Goal: Task Accomplishment & Management: Use online tool/utility

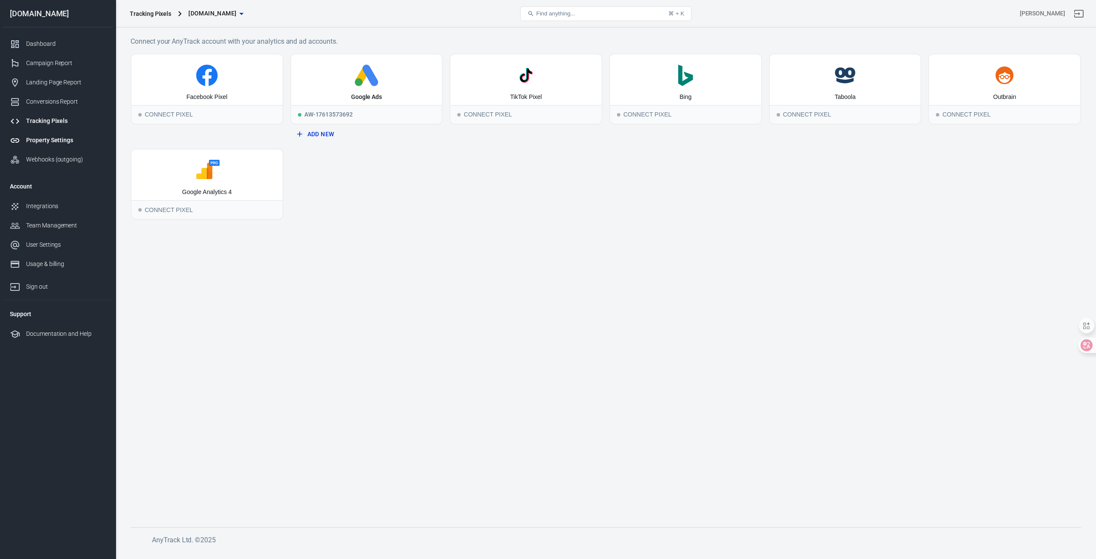
click at [73, 137] on div "Property Settings" at bounding box center [66, 140] width 80 height 9
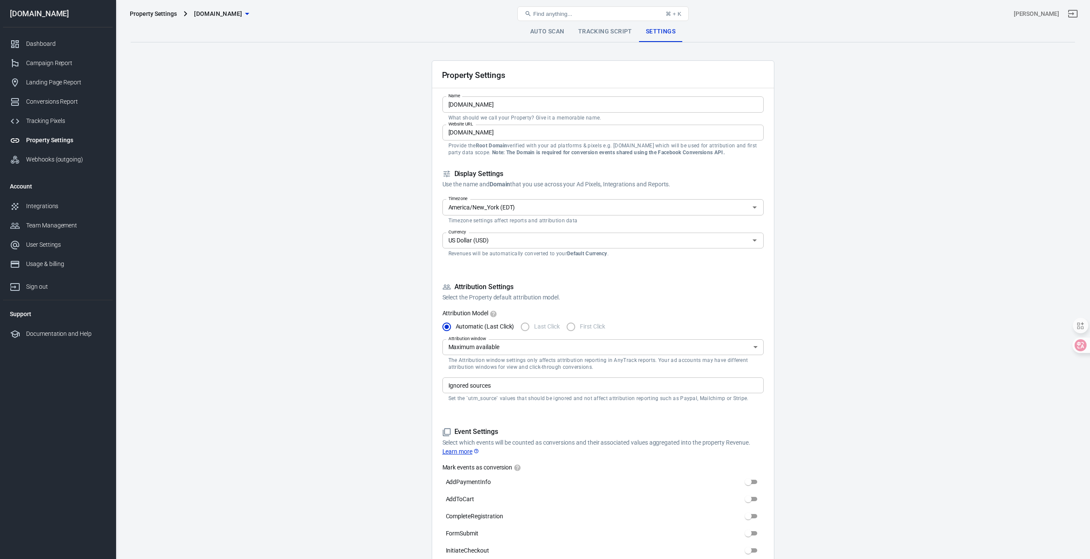
click at [72, 147] on link "Property Settings" at bounding box center [58, 140] width 110 height 19
click at [65, 158] on div "Webhooks (outgoing)" at bounding box center [66, 159] width 80 height 9
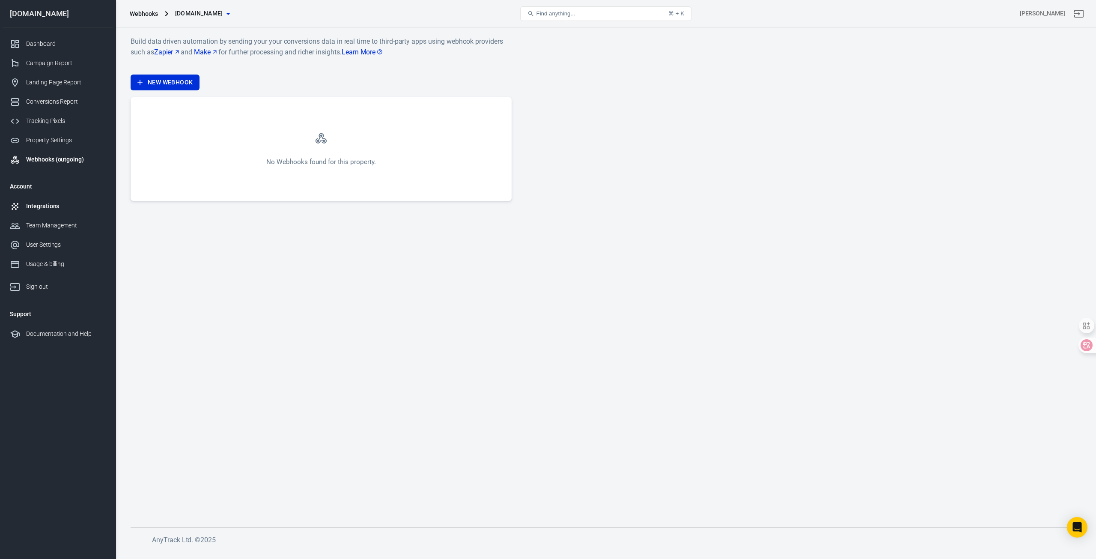
click at [45, 206] on div "Integrations" at bounding box center [66, 206] width 80 height 9
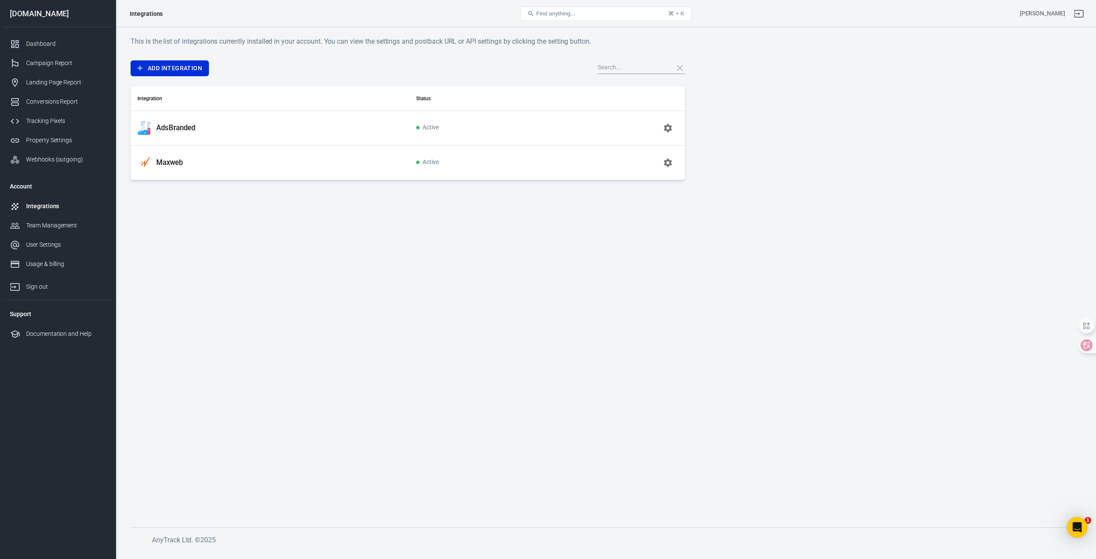
click at [665, 127] on icon "button" at bounding box center [668, 128] width 10 height 10
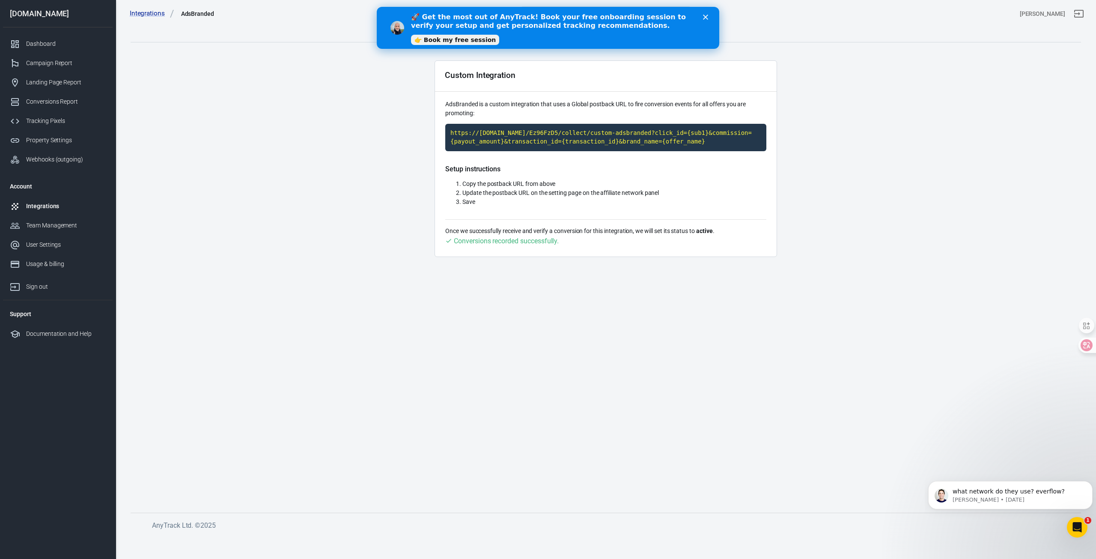
click at [987, 418] on main "Integration Events Log Settings Custom Integration AdsBranded is a custom integ…" at bounding box center [606, 259] width 951 height 477
drag, startPoint x: 707, startPoint y: 275, endPoint x: 784, endPoint y: 148, distance: 148.3
click at [708, 273] on main "Integration Events Log Settings Custom Integration AdsBranded is a custom integ…" at bounding box center [606, 259] width 951 height 477
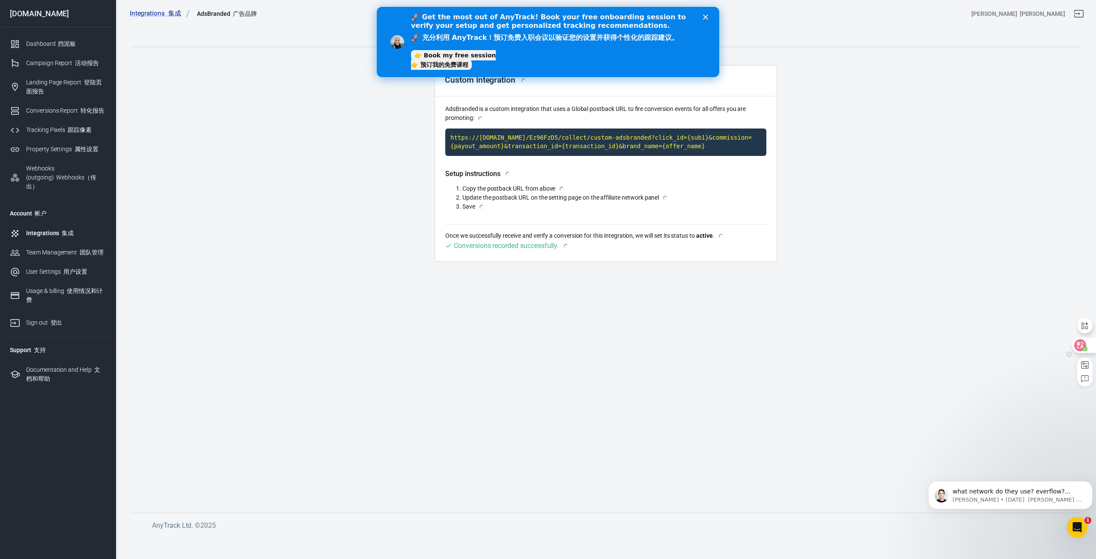
click at [1085, 347] on circle at bounding box center [1085, 348] width 5 height 5
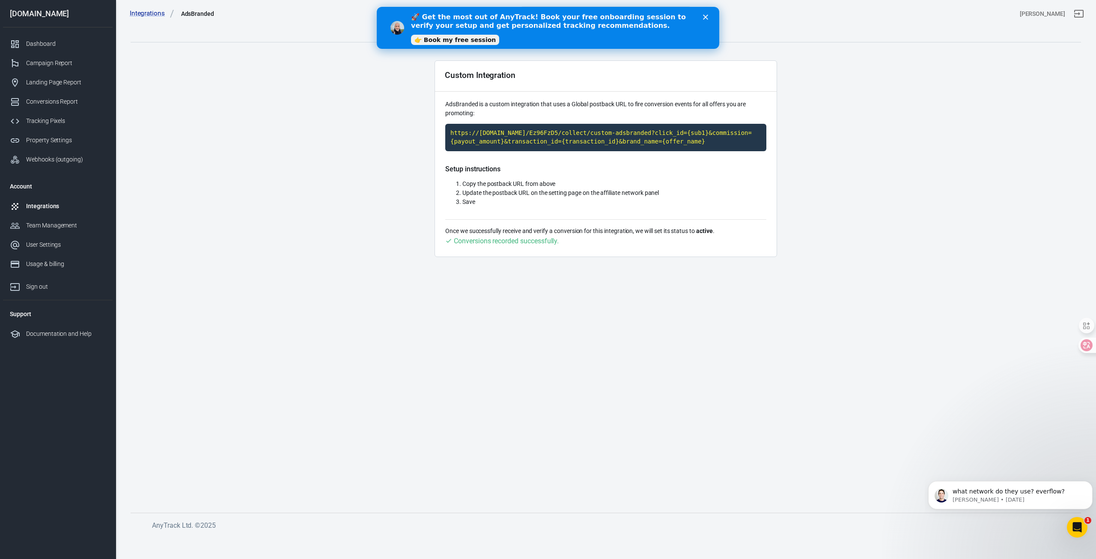
drag, startPoint x: 700, startPoint y: 16, endPoint x: 710, endPoint y: 20, distance: 10.2
click at [702, 17] on div "🚀 Get the most out of AnyTrack! Book your free onboarding session to verify you…" at bounding box center [558, 27] width 295 height 35
click at [712, 21] on div "🚀 Get the most out of AnyTrack! Book your free onboarding session to verify you…" at bounding box center [548, 27] width 343 height 35
click at [708, 18] on div "Close" at bounding box center [707, 17] width 9 height 5
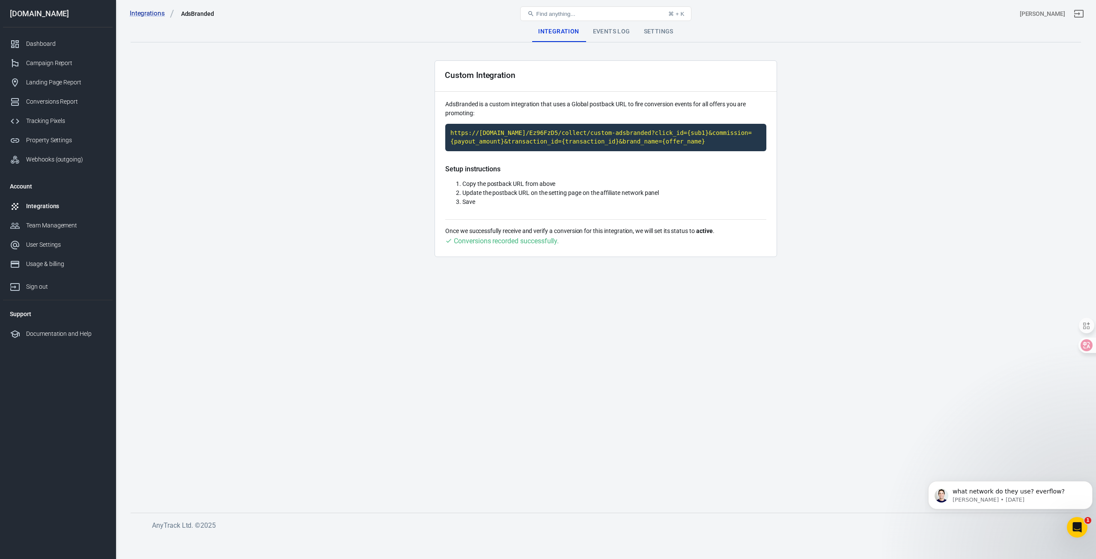
click at [62, 201] on link "Integrations" at bounding box center [58, 206] width 110 height 19
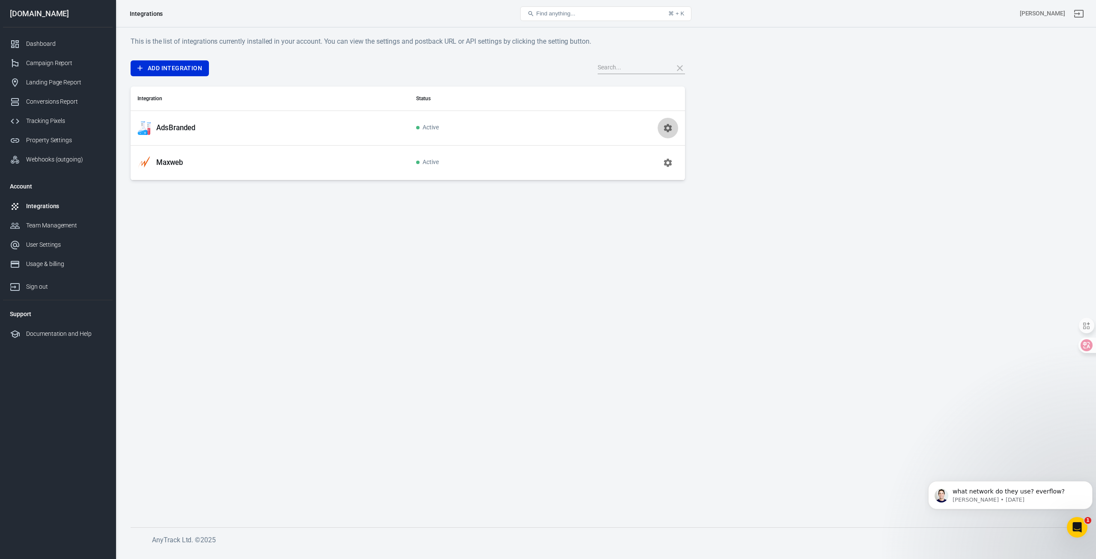
click at [662, 126] on button "button" at bounding box center [668, 128] width 21 height 21
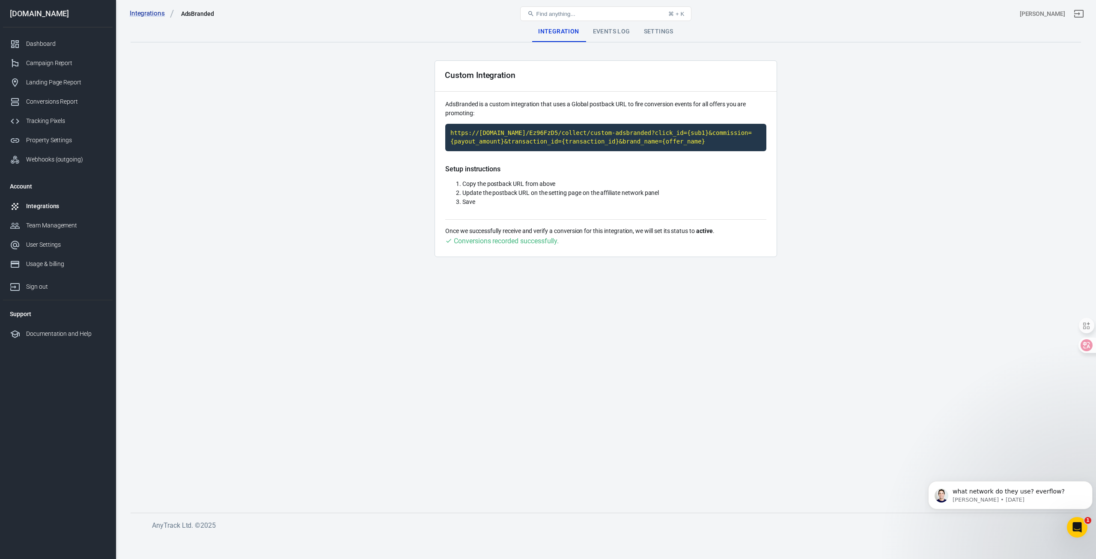
click at [41, 205] on div "Integrations" at bounding box center [66, 206] width 80 height 9
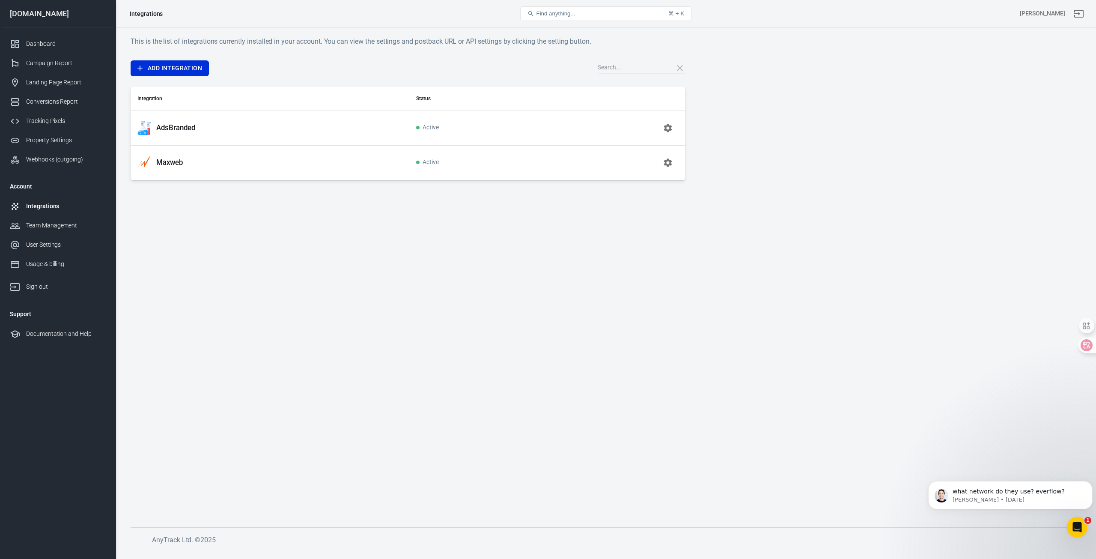
click at [672, 131] on icon "button" at bounding box center [668, 128] width 10 height 10
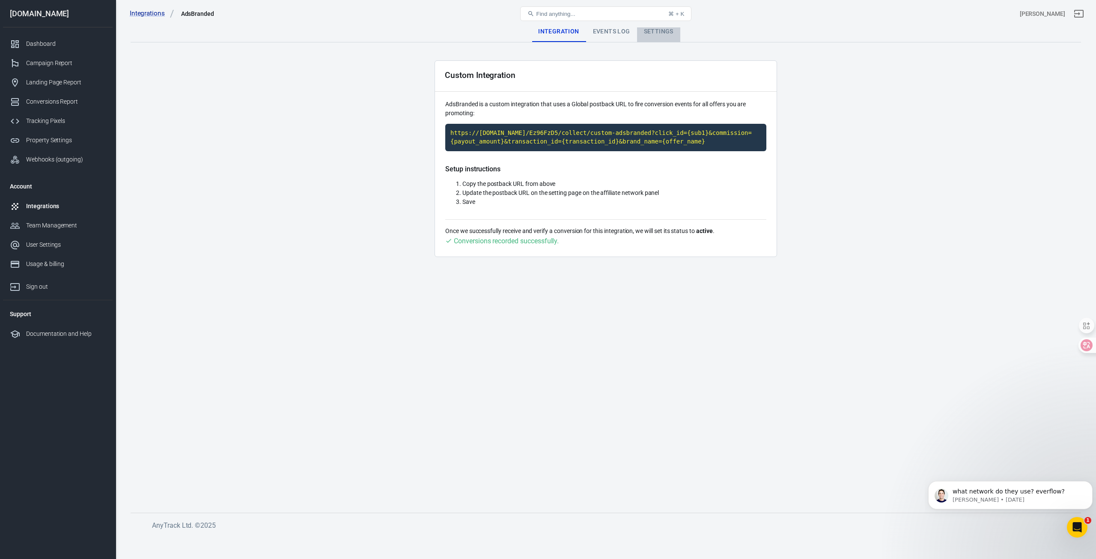
click at [665, 27] on div "Settings" at bounding box center [658, 31] width 43 height 21
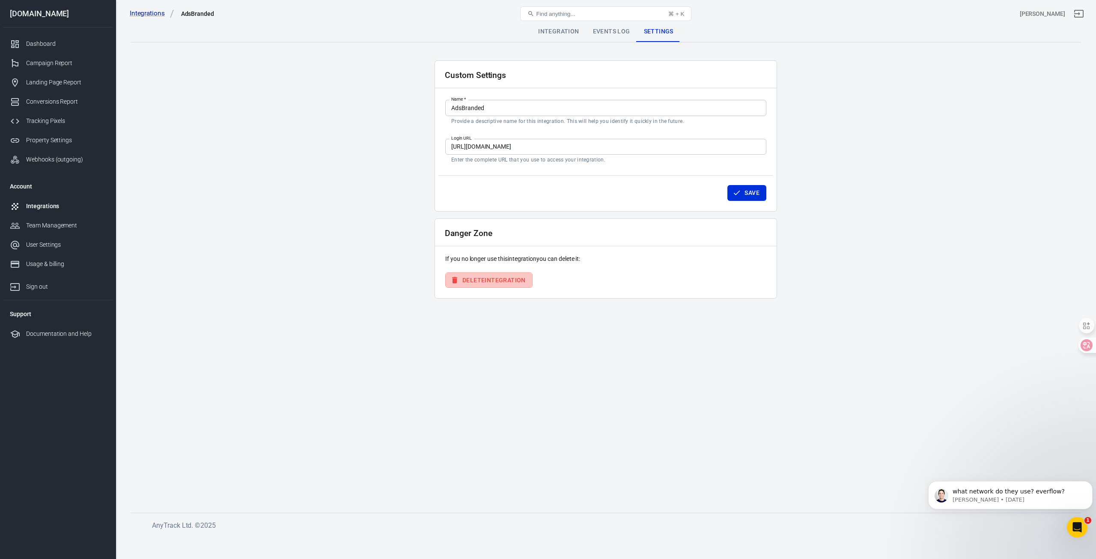
click at [499, 277] on button "Delete Integration" at bounding box center [488, 280] width 87 height 16
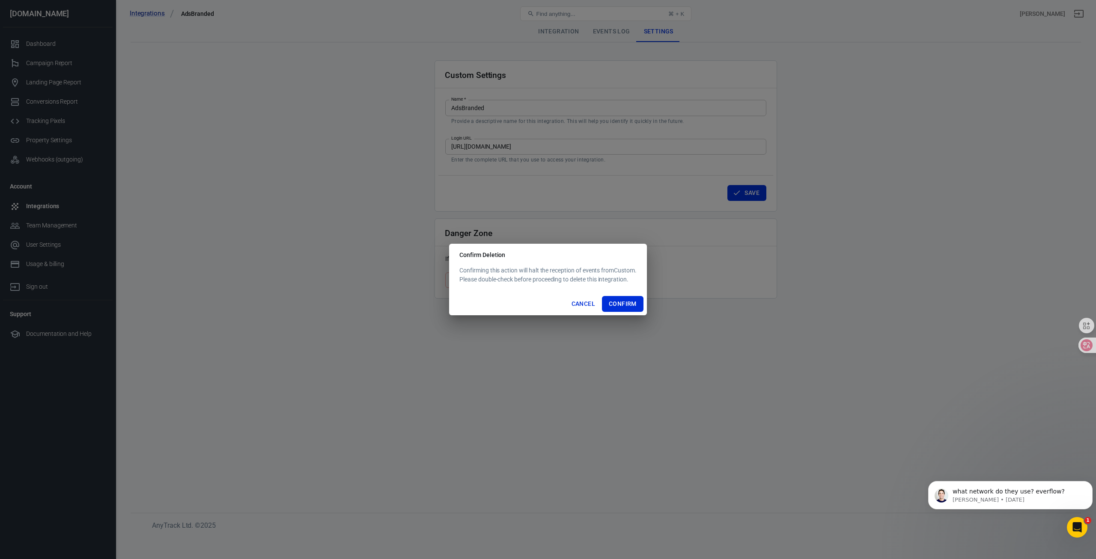
click at [584, 307] on button "Cancel" at bounding box center [583, 304] width 30 height 16
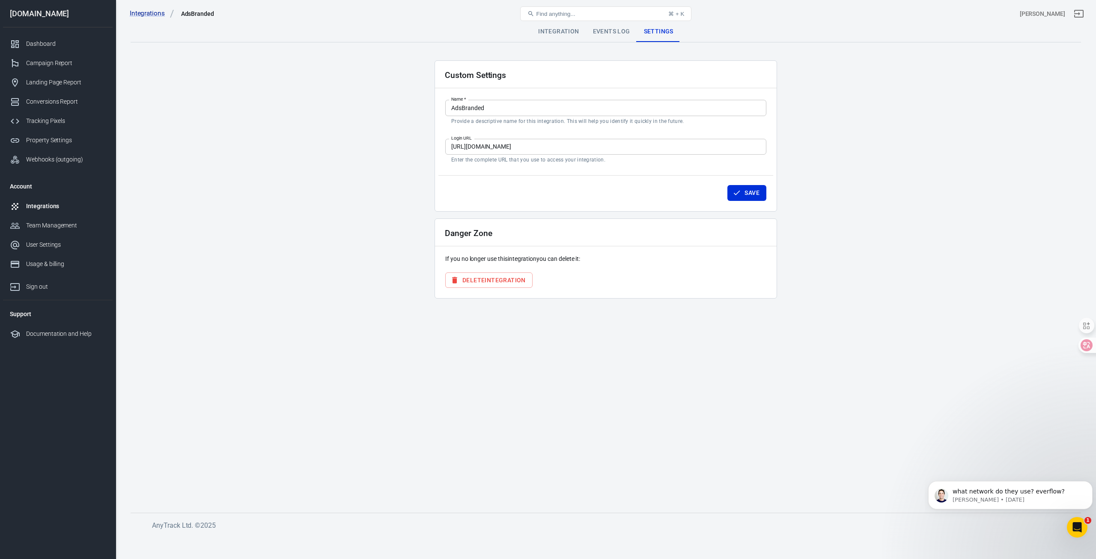
click at [562, 36] on div "Integration" at bounding box center [558, 31] width 54 height 21
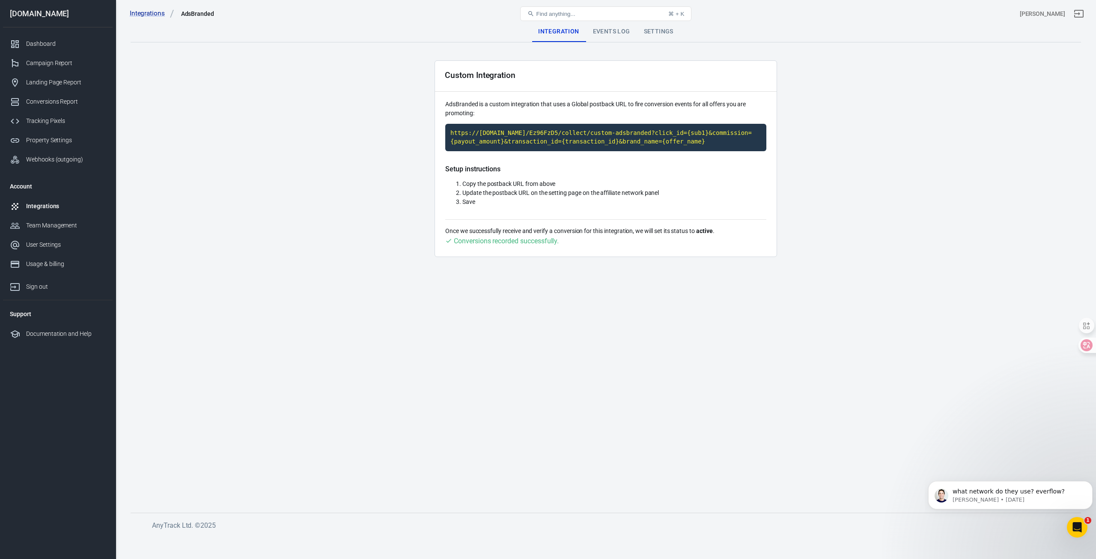
click at [68, 209] on div "Integrations" at bounding box center [66, 206] width 80 height 9
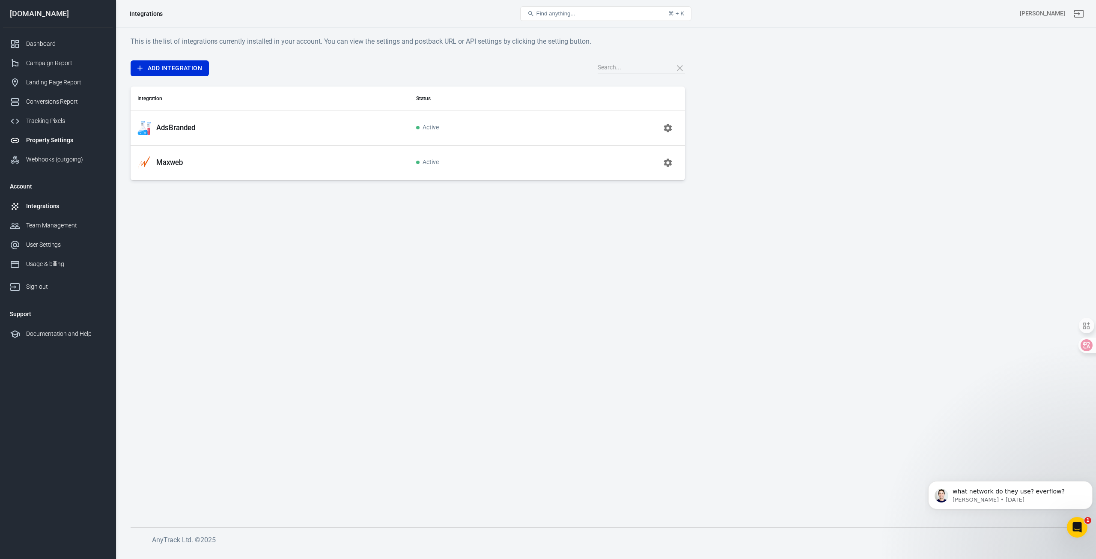
click at [48, 138] on div "Property Settings" at bounding box center [66, 140] width 80 height 9
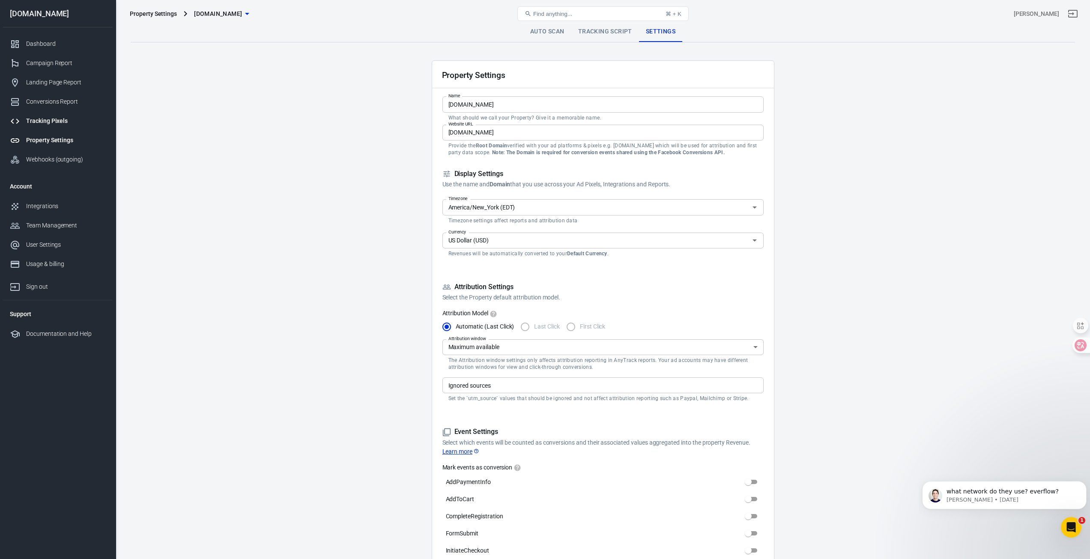
click at [57, 120] on div "Tracking Pixels" at bounding box center [66, 120] width 80 height 9
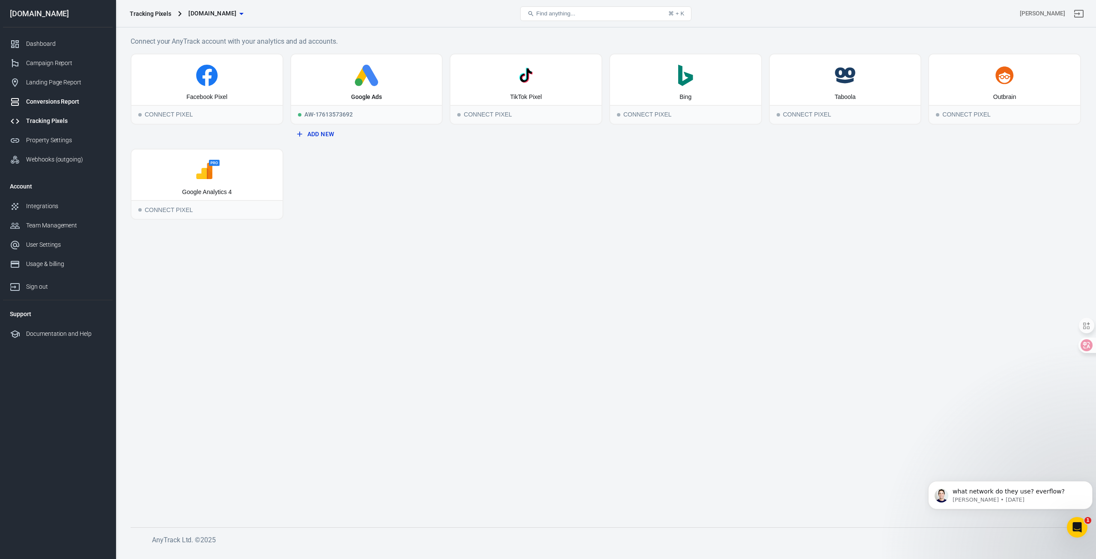
click at [67, 96] on link "Conversions Report" at bounding box center [58, 101] width 110 height 19
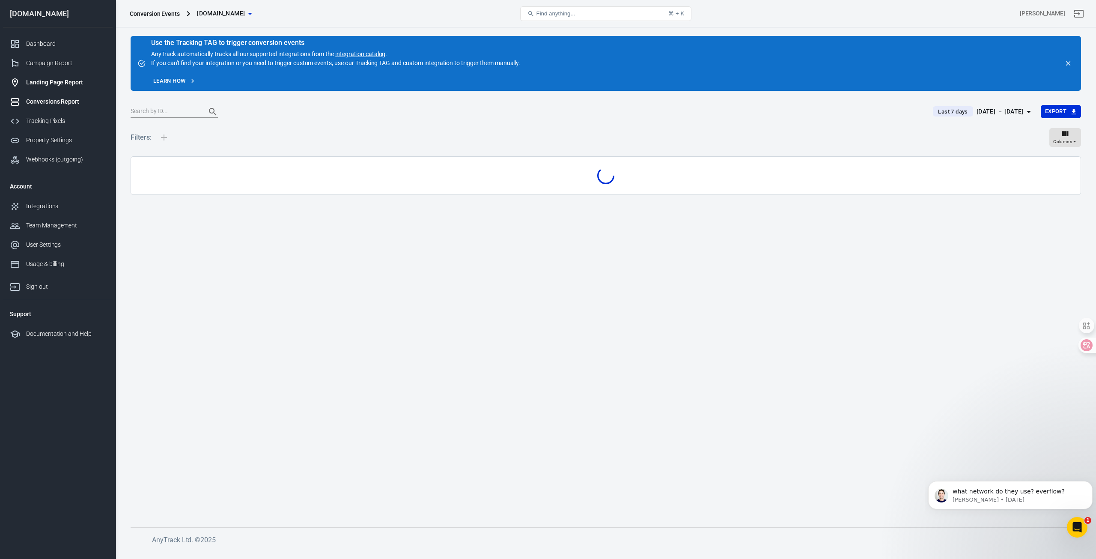
click at [67, 85] on div "Landing Page Report" at bounding box center [66, 82] width 80 height 9
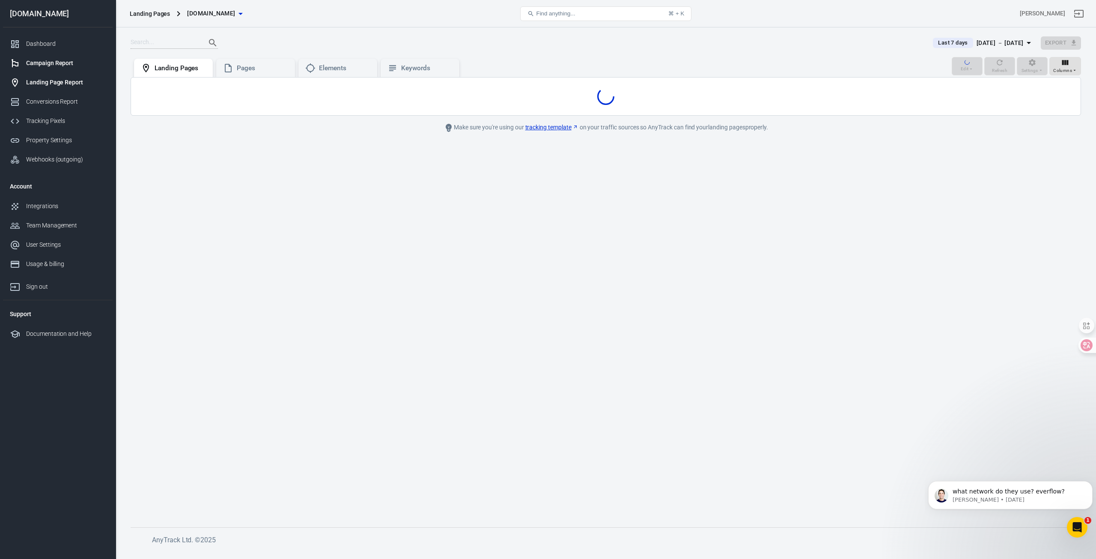
click at [60, 62] on div "Campaign Report" at bounding box center [66, 63] width 80 height 9
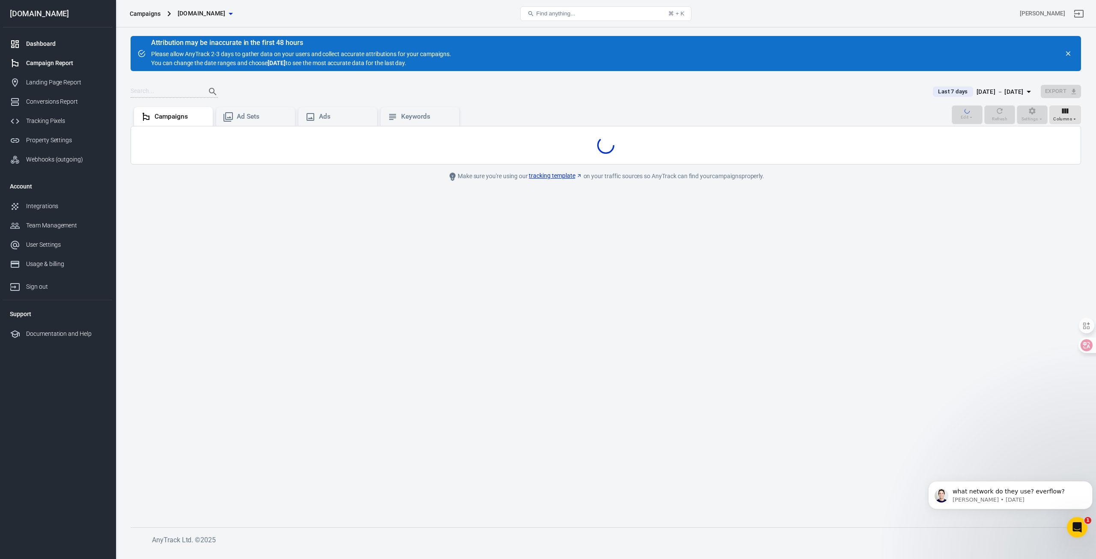
click at [51, 46] on div "Dashboard" at bounding box center [66, 43] width 80 height 9
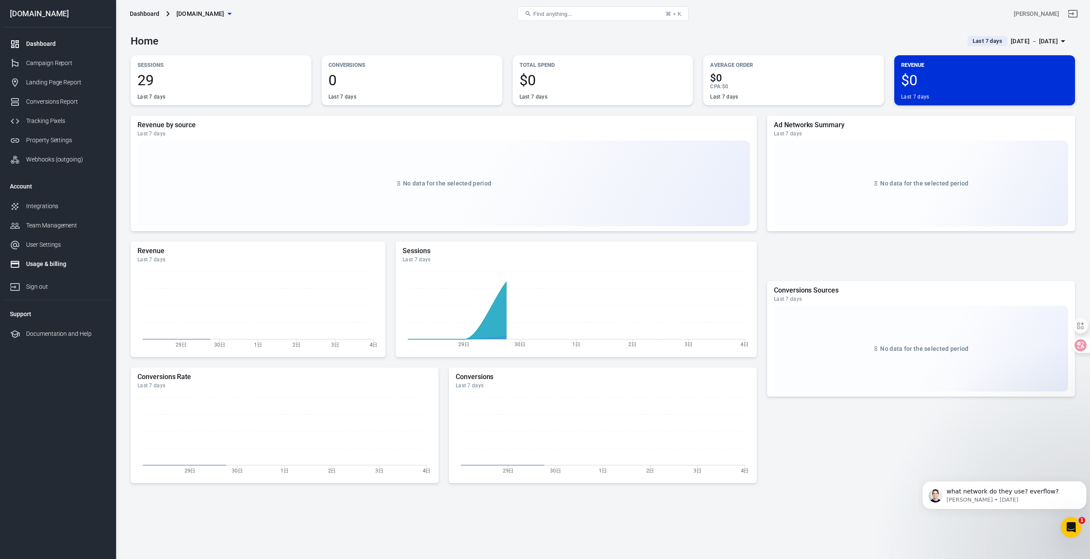
click at [55, 259] on link "Usage & billing" at bounding box center [58, 263] width 110 height 19
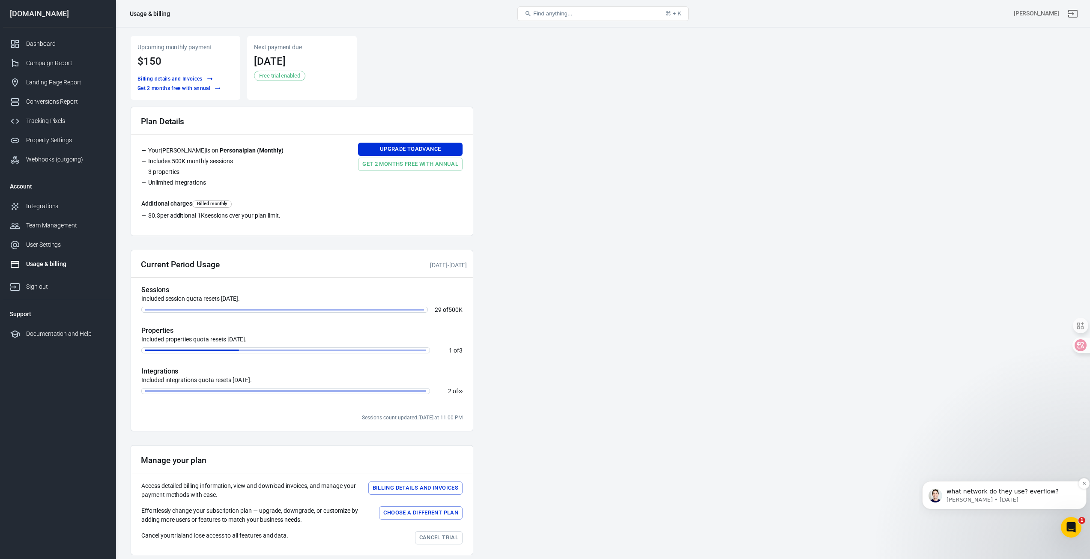
click at [1052, 496] on p "Jose • 3d ago" at bounding box center [1010, 500] width 129 height 8
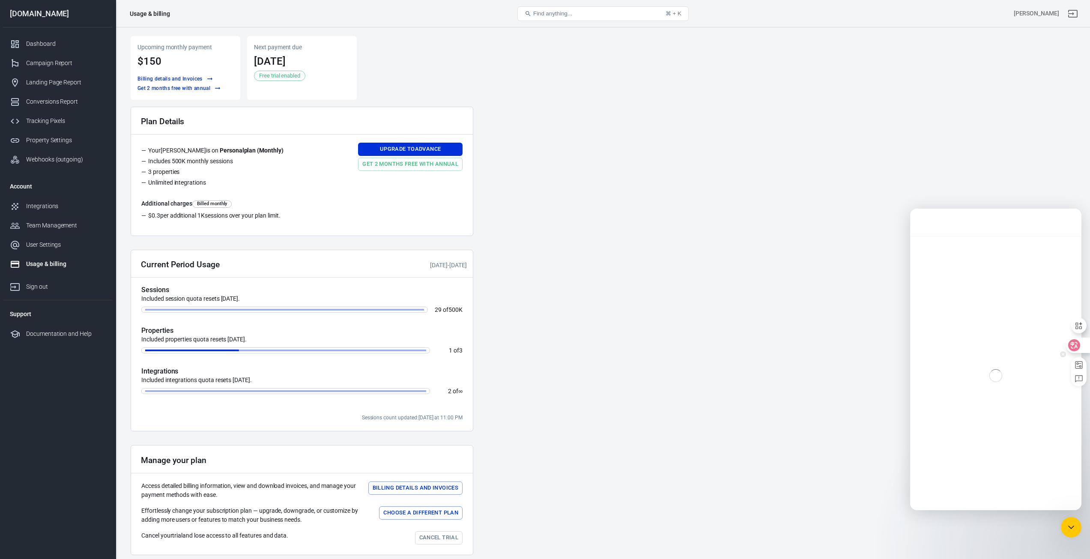
scroll to position [1, 0]
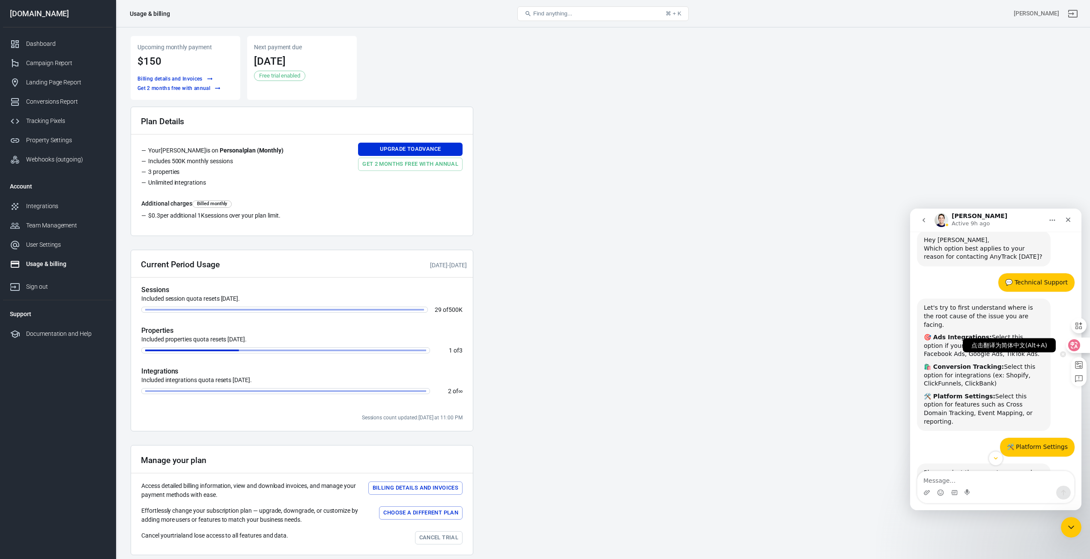
click at [1072, 343] on icon at bounding box center [1073, 345] width 7 height 7
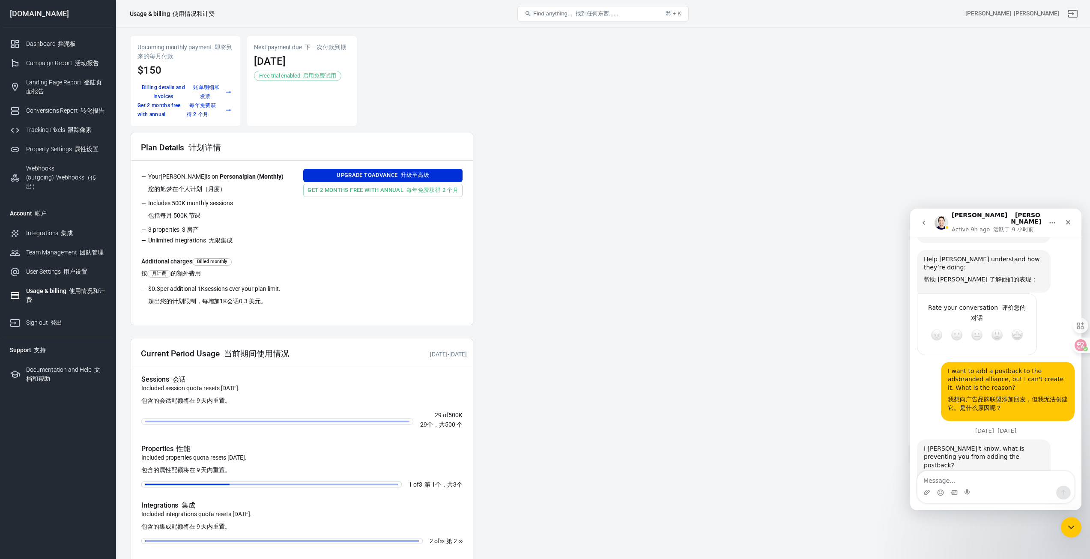
scroll to position [1802, 0]
click at [1082, 343] on div at bounding box center [1077, 344] width 23 height 15
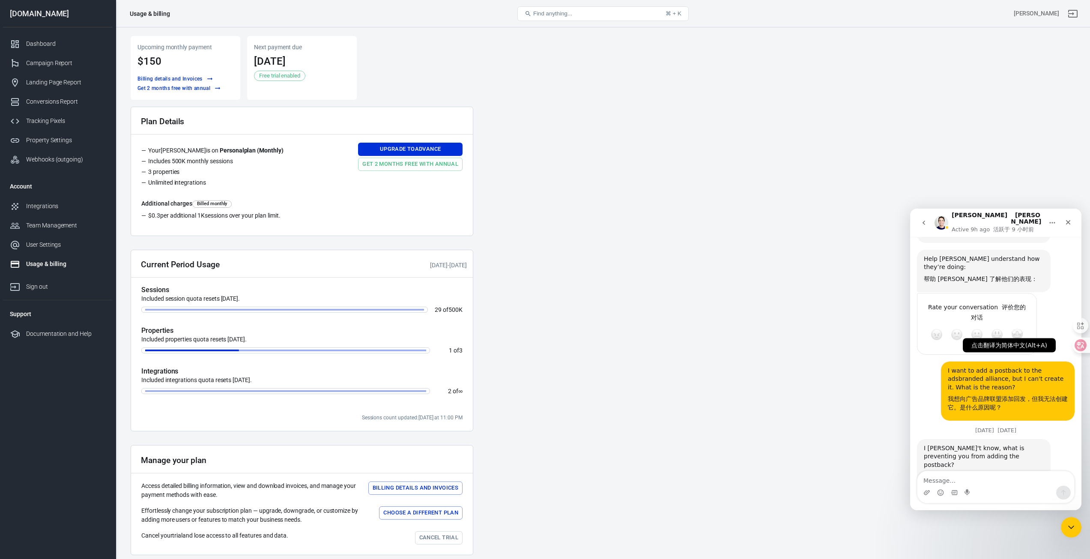
scroll to position [1105, 0]
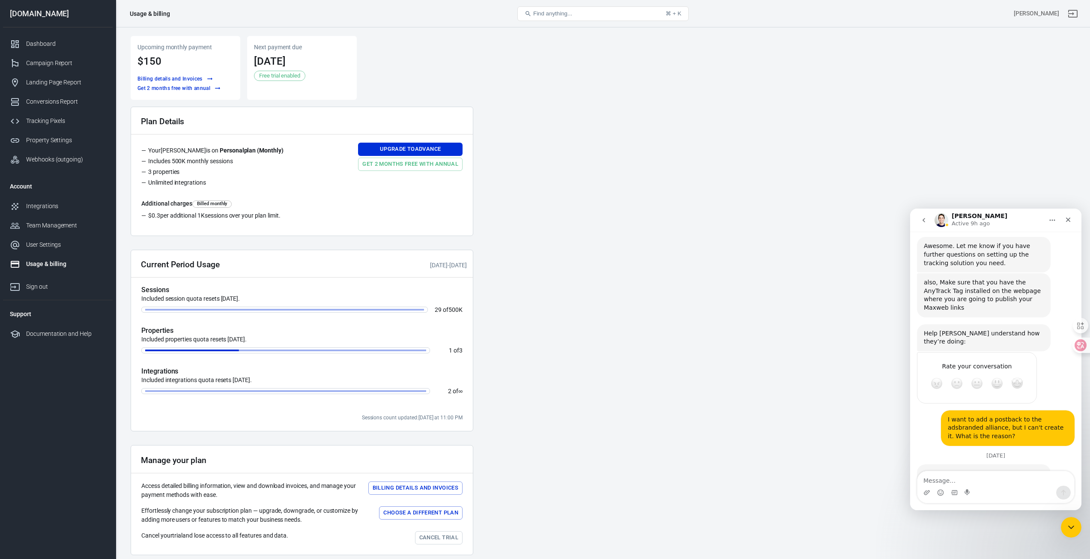
click at [279, 76] on span "Free trial enabled" at bounding box center [279, 76] width 47 height 9
click at [185, 80] on button "Billing details and Invoices" at bounding box center [175, 79] width 80 height 9
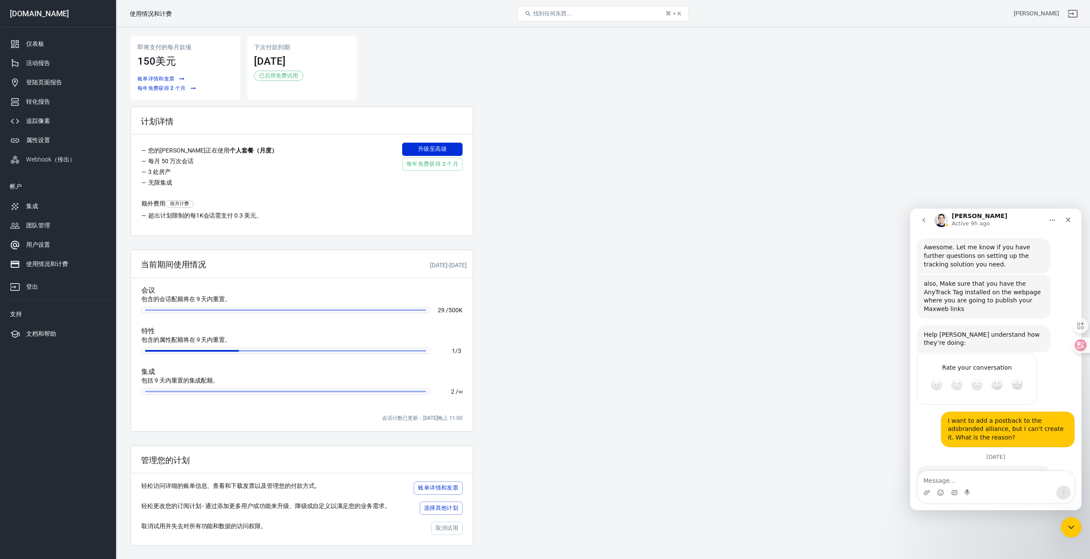
click at [63, 247] on div "用户设置" at bounding box center [66, 244] width 80 height 9
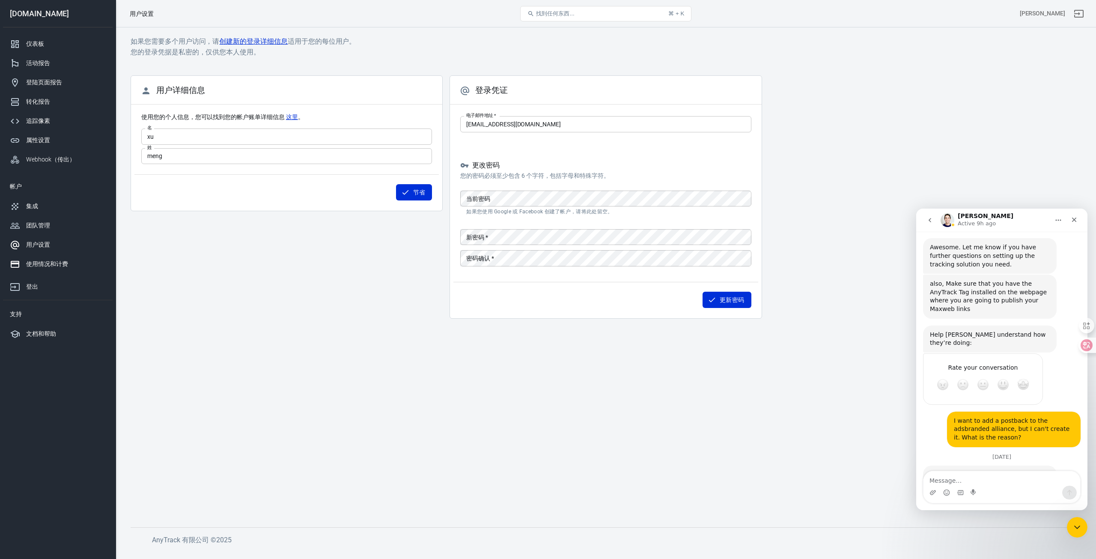
click at [51, 265] on font "使用情况和计费" at bounding box center [47, 263] width 42 height 7
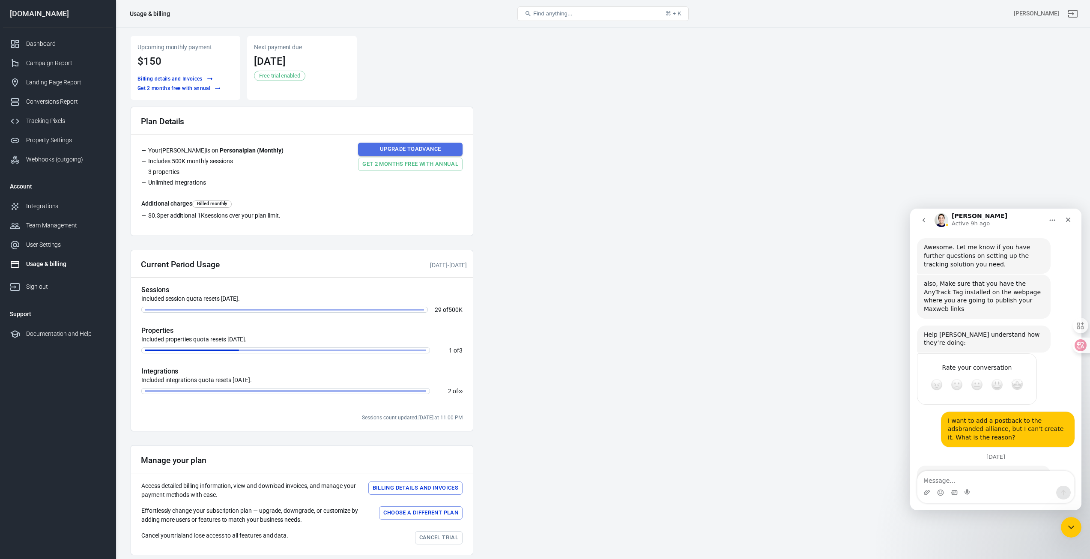
click at [399, 145] on link "Upgrade to Advance" at bounding box center [410, 149] width 104 height 13
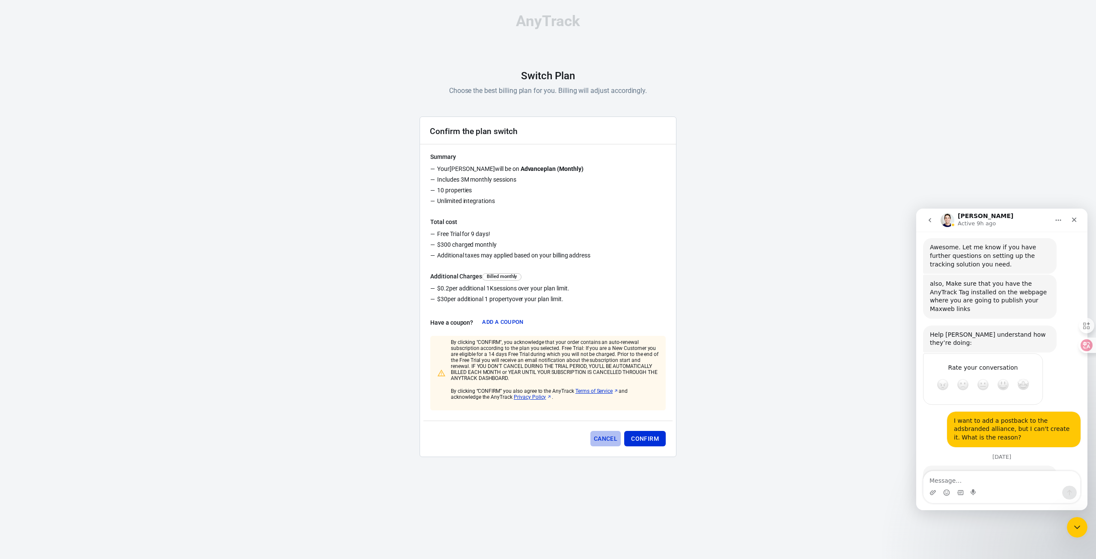
click at [612, 440] on button "Cancel" at bounding box center [605, 439] width 30 height 16
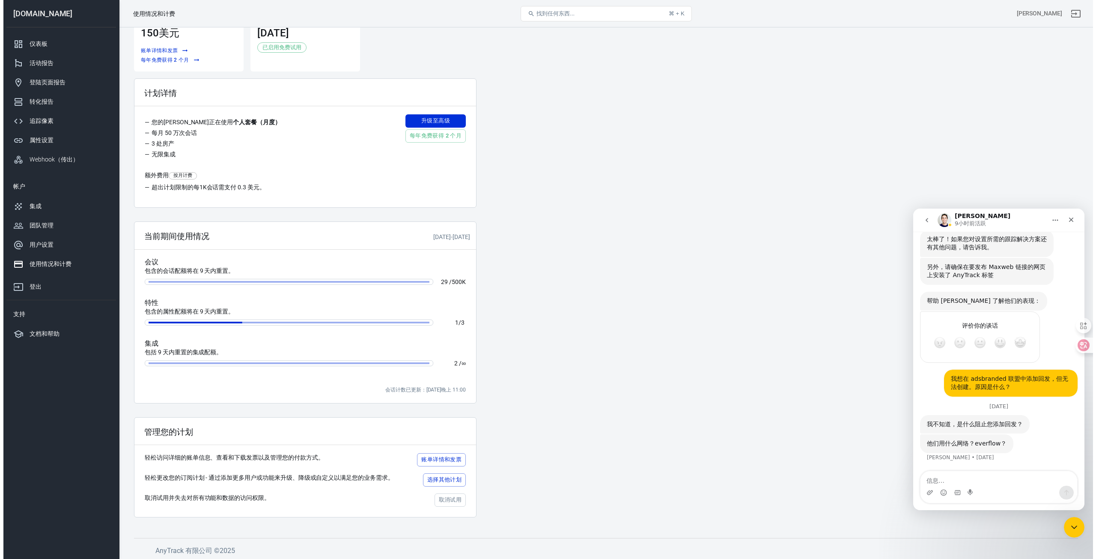
scroll to position [30, 0]
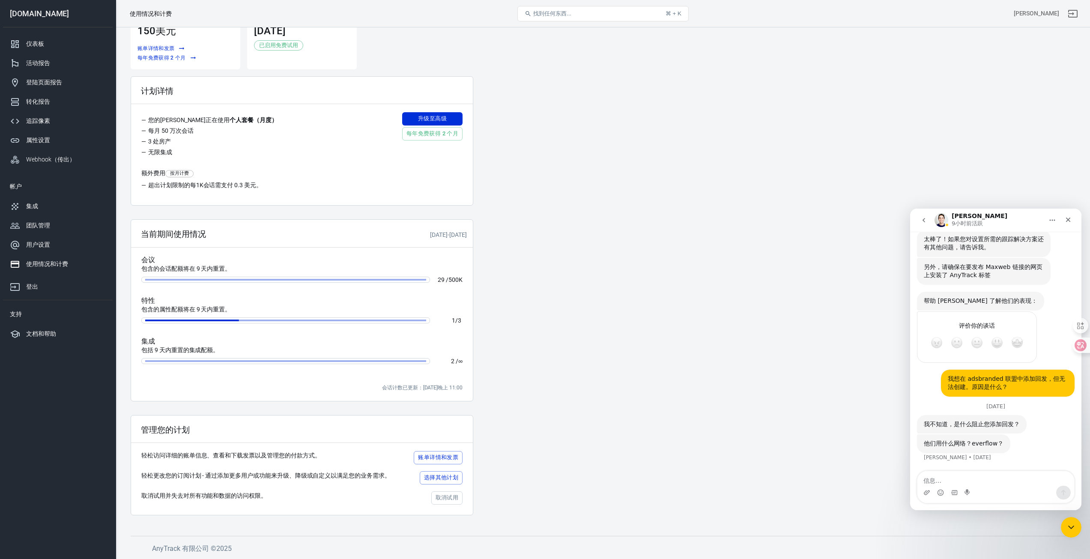
click at [453, 476] on font "选择其他计划" at bounding box center [441, 477] width 34 height 6
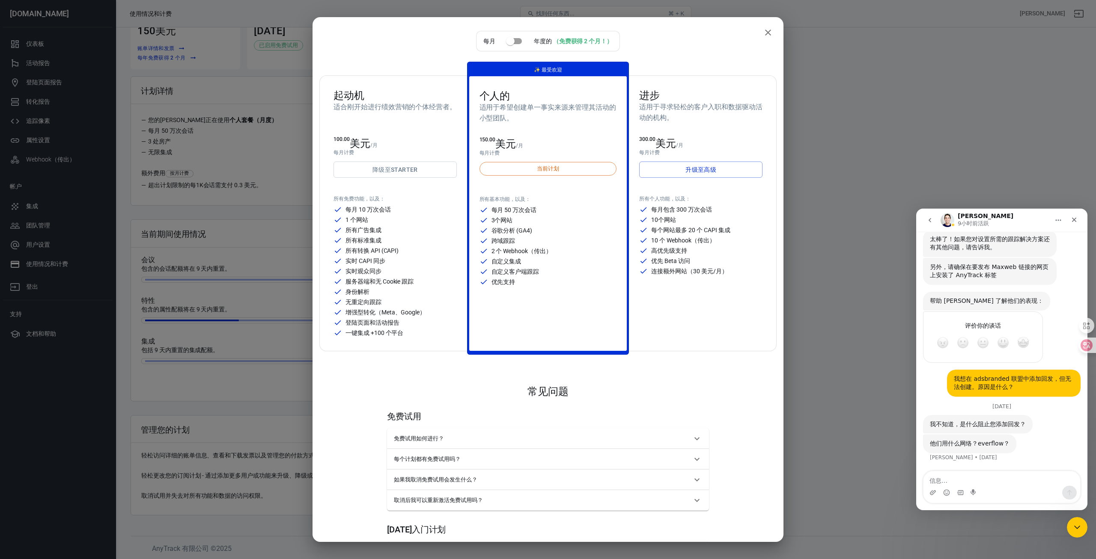
click at [438, 165] on link "降级 至 Starter" at bounding box center [395, 169] width 123 height 16
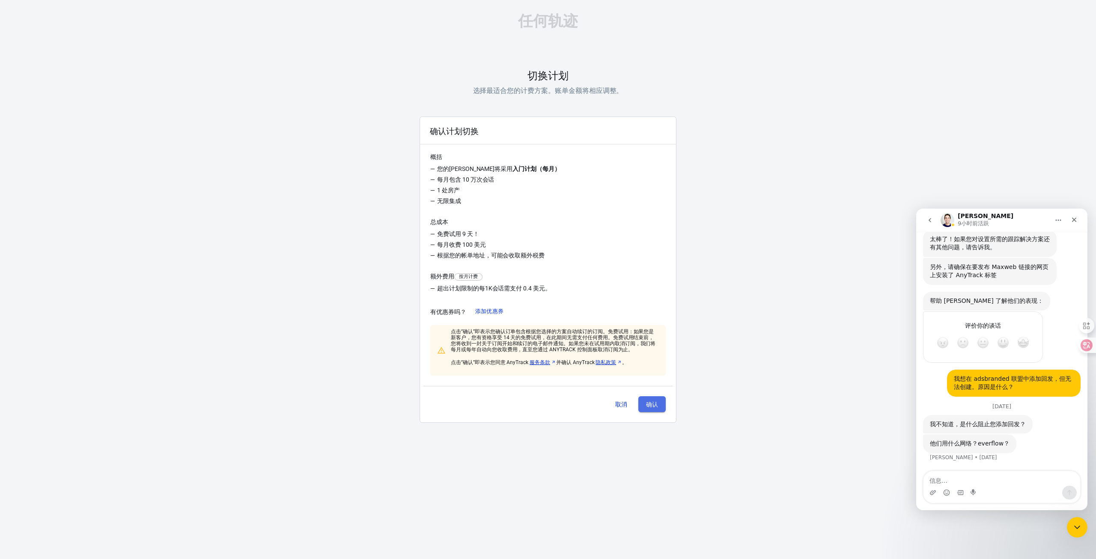
click at [655, 402] on font "确认" at bounding box center [652, 404] width 12 height 7
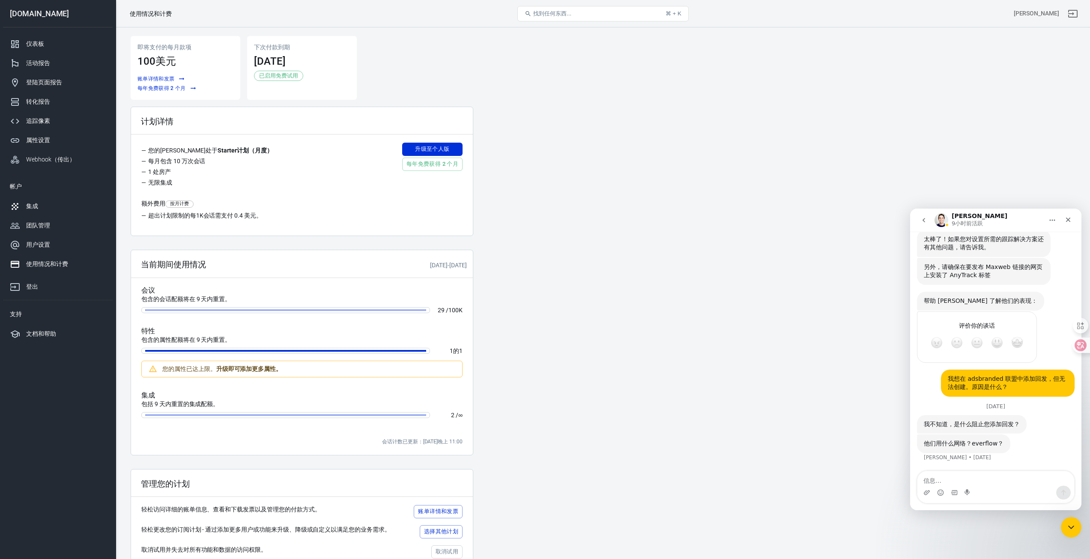
click at [51, 210] on div "集成" at bounding box center [66, 206] width 80 height 9
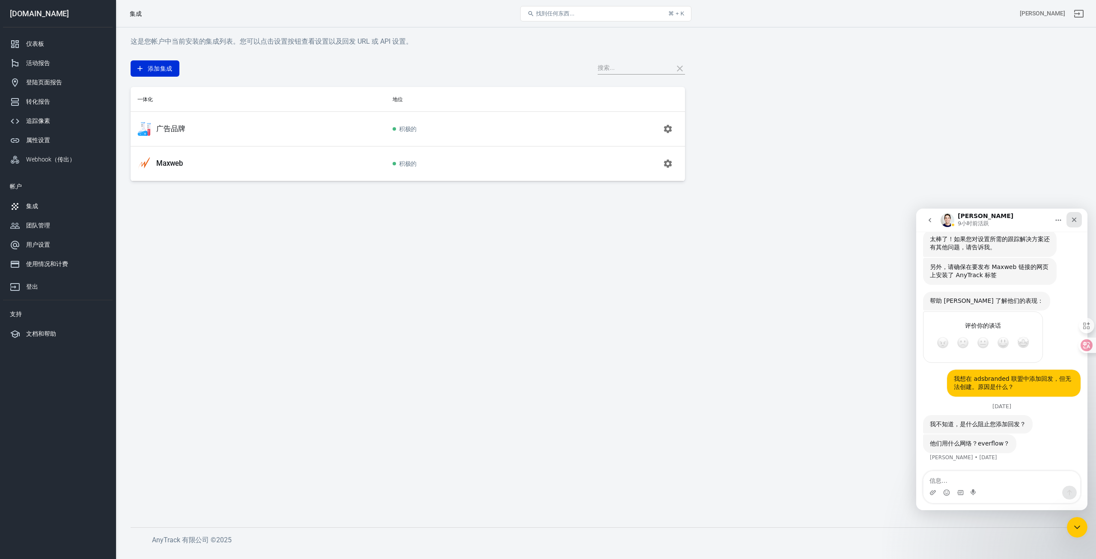
click at [1072, 218] on icon "关闭" at bounding box center [1074, 220] width 5 height 5
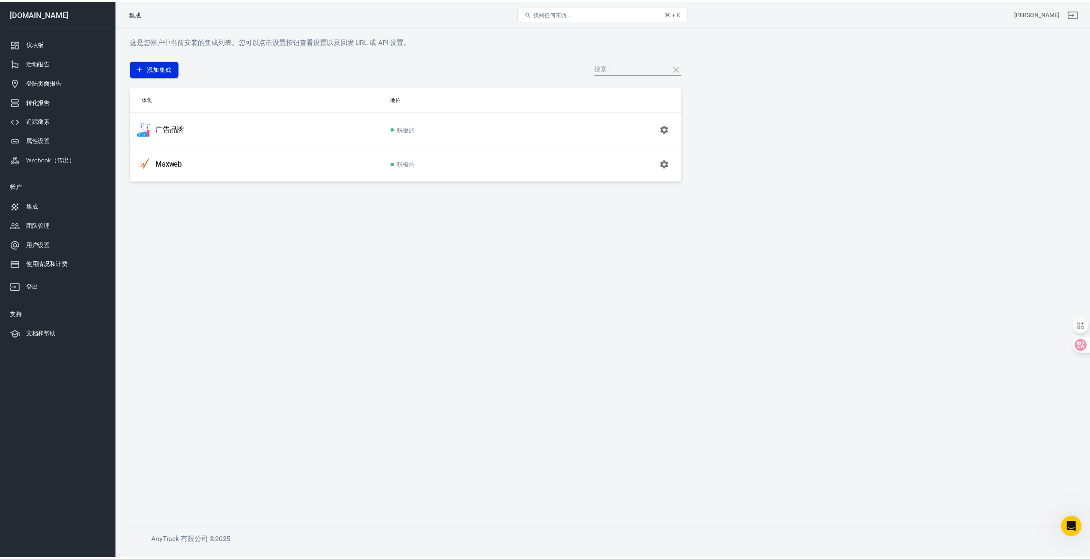
scroll to position [903, 0]
click at [159, 72] on font "添加集成" at bounding box center [160, 68] width 25 height 11
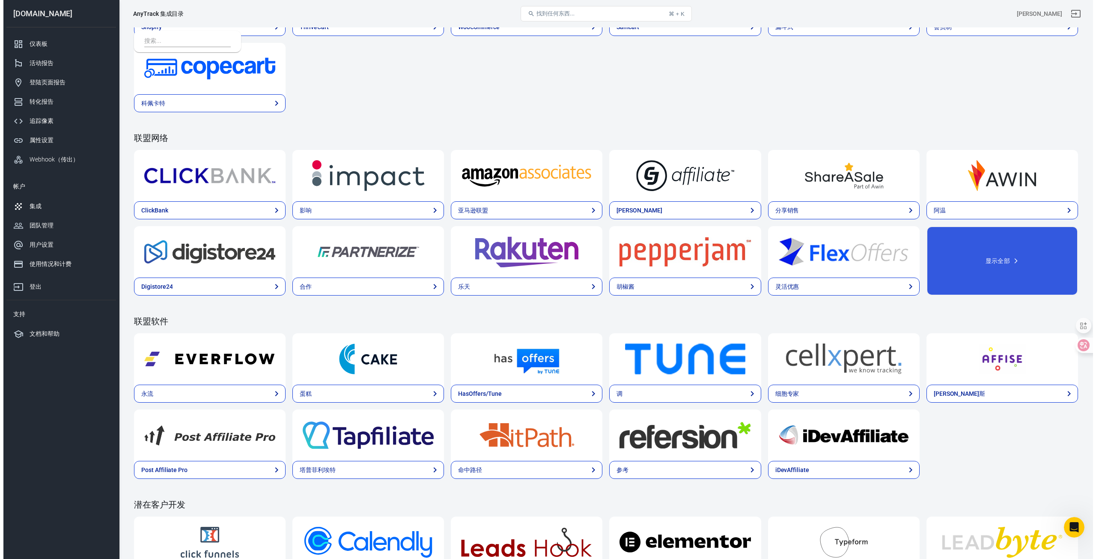
scroll to position [171, 0]
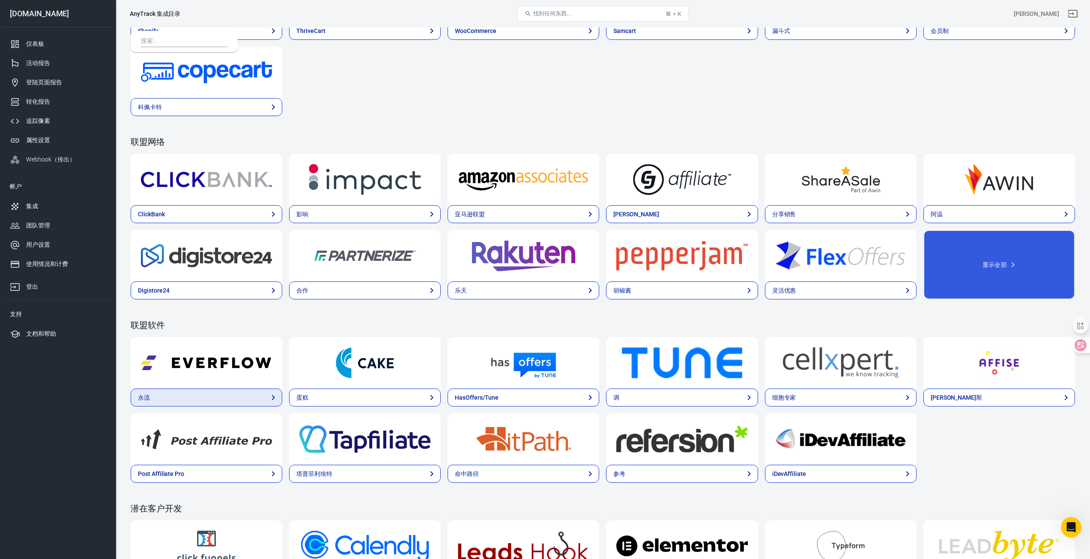
click at [203, 396] on link "永流" at bounding box center [207, 397] width 152 height 18
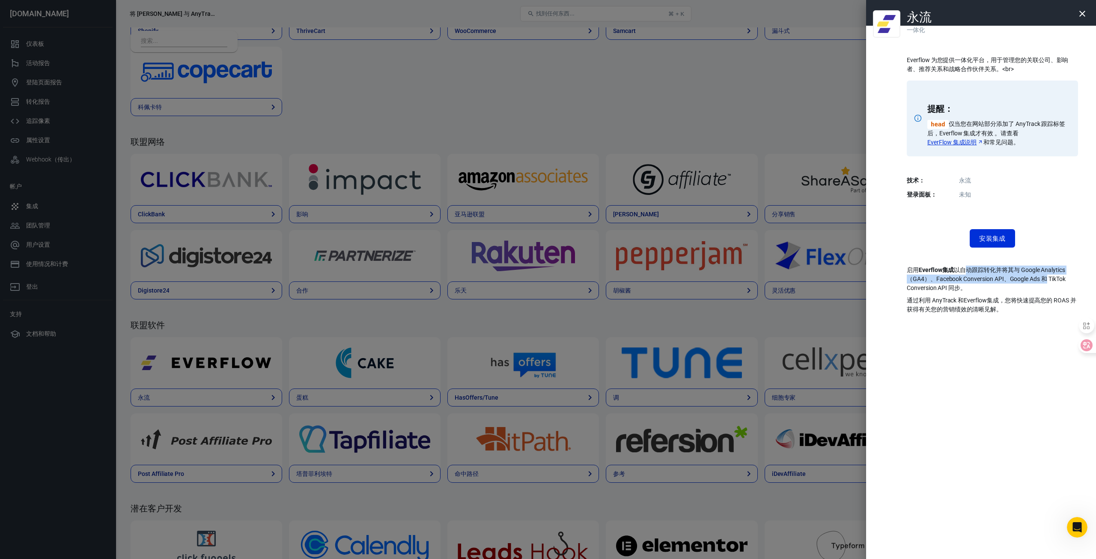
drag, startPoint x: 996, startPoint y: 275, endPoint x: 1045, endPoint y: 275, distance: 48.8
click at [1045, 275] on font "以自动跟踪转化并将其与 Google Analytics（GA4）、Facebook Conversion API、Google Ads 和 TikTok C…" at bounding box center [986, 278] width 159 height 25
click at [1036, 292] on p "启用 Everflow 集成 以自动跟踪转化并将其与 Google Analytics（GA4）、Facebook Conversion API、Google…" at bounding box center [992, 278] width 171 height 27
click at [1002, 237] on font "安装集成" at bounding box center [992, 239] width 27 height 8
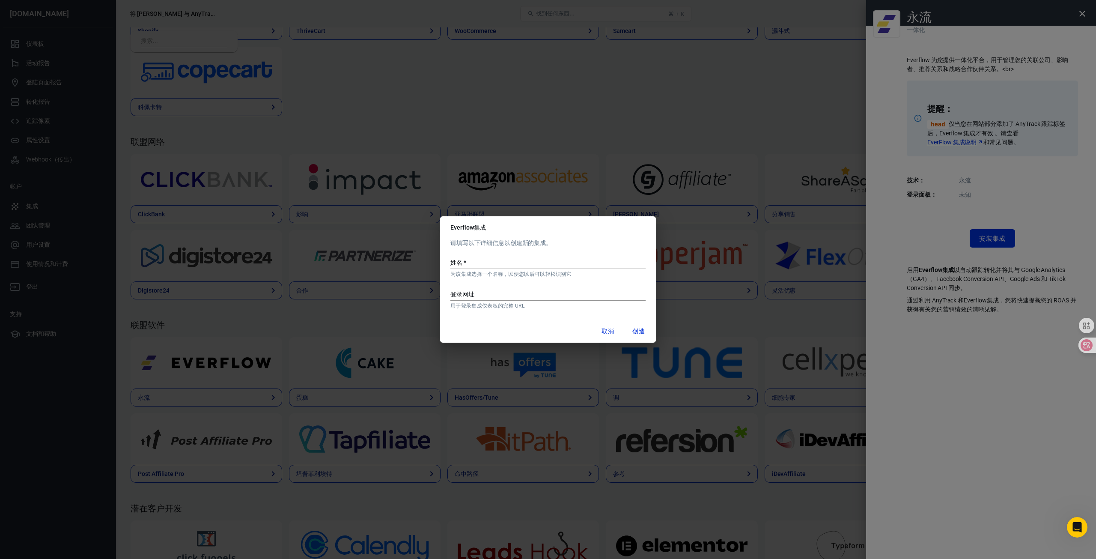
click at [505, 258] on input "姓名   *" at bounding box center [547, 263] width 195 height 11
click at [495, 280] on div "请填写以下详细信息以创建新的集成。 姓名   * 为该集成选择一个名称，以便您以后可以轻松识别它 登录网址 用于登录集成仪表板的完整 URL" at bounding box center [548, 278] width 216 height 81
drag, startPoint x: 486, startPoint y: 296, endPoint x: 490, endPoint y: 298, distance: 4.4
click at [488, 297] on input "登录网址" at bounding box center [547, 294] width 195 height 11
drag, startPoint x: 495, startPoint y: 308, endPoint x: 536, endPoint y: 310, distance: 40.7
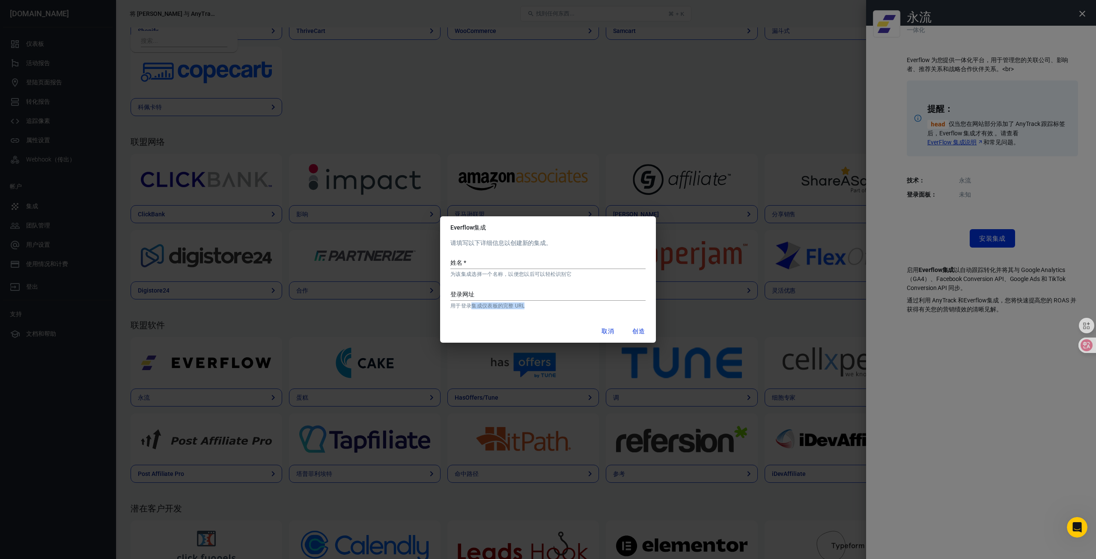
click at [536, 310] on div "请填写以下详细信息以创建新的集成。 姓名   * 为该集成选择一个名称，以便您以后可以轻松识别它 登录网址 用于登录集成仪表板的完整 URL" at bounding box center [548, 278] width 216 height 81
drag, startPoint x: 536, startPoint y: 310, endPoint x: 515, endPoint y: 307, distance: 21.2
click at [524, 307] on div "请填写以下详细信息以创建新的集成。 姓名   * 为该集成选择一个名称，以便您以后可以轻松识别它 登录网址 用于登录集成仪表板的完整 URL" at bounding box center [548, 278] width 216 height 81
drag, startPoint x: 515, startPoint y: 307, endPoint x: 453, endPoint y: 304, distance: 61.7
click at [453, 304] on font "用于登录集成仪表板的完整 URL" at bounding box center [487, 306] width 74 height 6
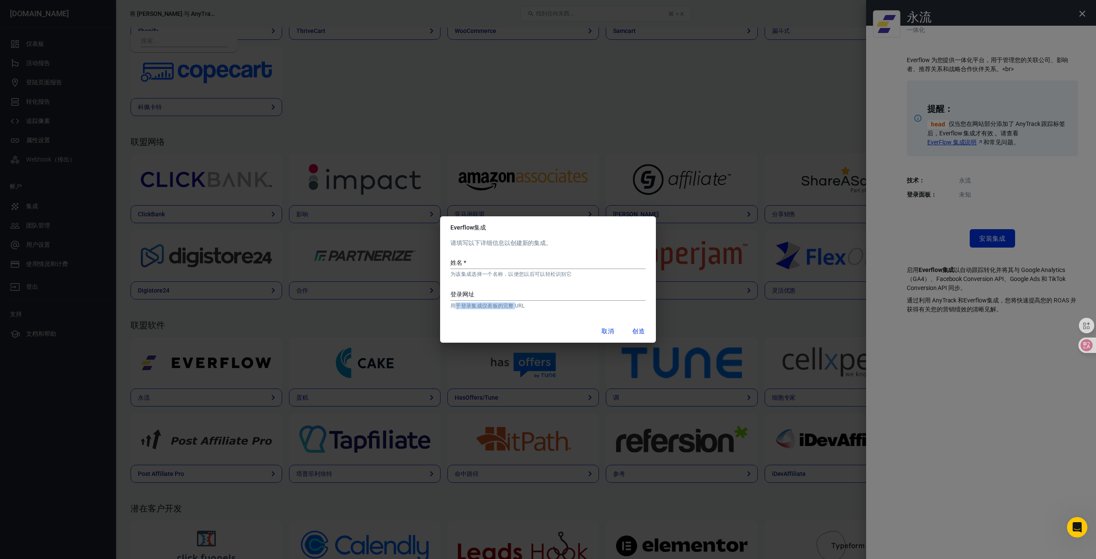
click at [458, 305] on font "用于登录集成仪表板的完整 URL" at bounding box center [487, 306] width 74 height 6
click at [491, 268] on input "姓名   *" at bounding box center [547, 263] width 195 height 11
paste input "adsbranded"
drag, startPoint x: 454, startPoint y: 262, endPoint x: 444, endPoint y: 264, distance: 10.4
click at [444, 264] on div "请填写以下详细信息以创建新的集成。 姓名   * adsbranded 为该集成选择一个名称，以便您以后可以轻松识别它 登录网址 用于登录集成仪表板的完整 U…" at bounding box center [548, 278] width 216 height 81
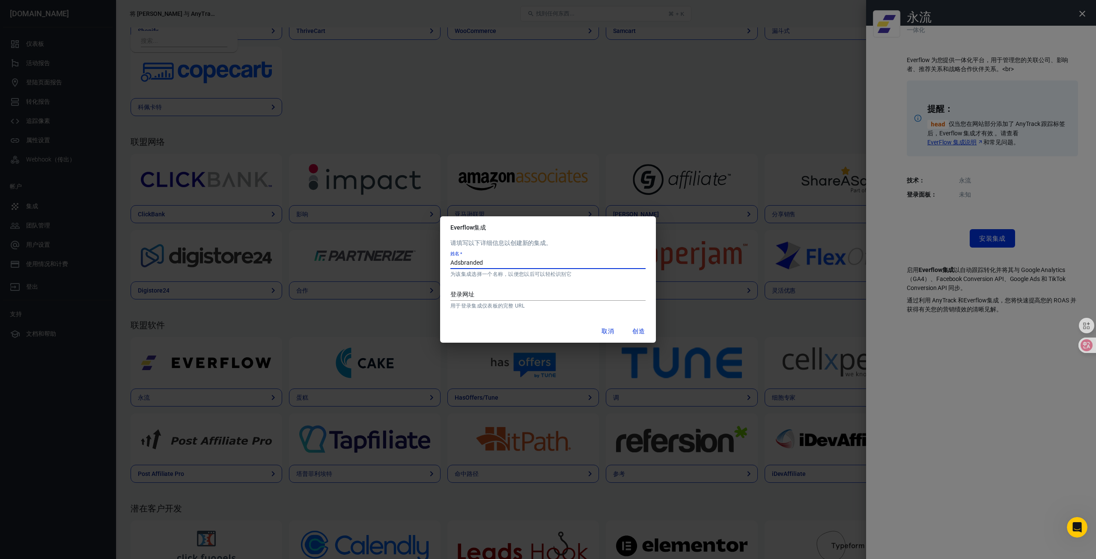
click at [463, 259] on input "Adsbranded" at bounding box center [547, 263] width 195 height 11
click at [464, 262] on input "Adsbranded" at bounding box center [547, 263] width 195 height 11
type input "AdsBranded"
click at [497, 299] on input "登录网址" at bounding box center [547, 294] width 195 height 11
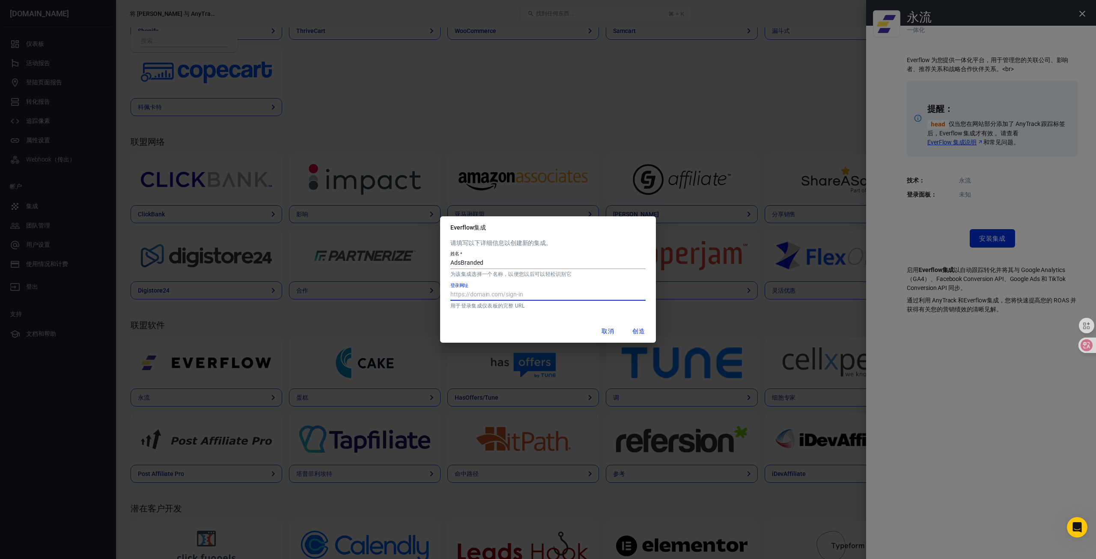
paste input "[URL][DOMAIN_NAME]"
type input "[URL][DOMAIN_NAME]"
click at [643, 324] on button "创造" at bounding box center [638, 331] width 27 height 16
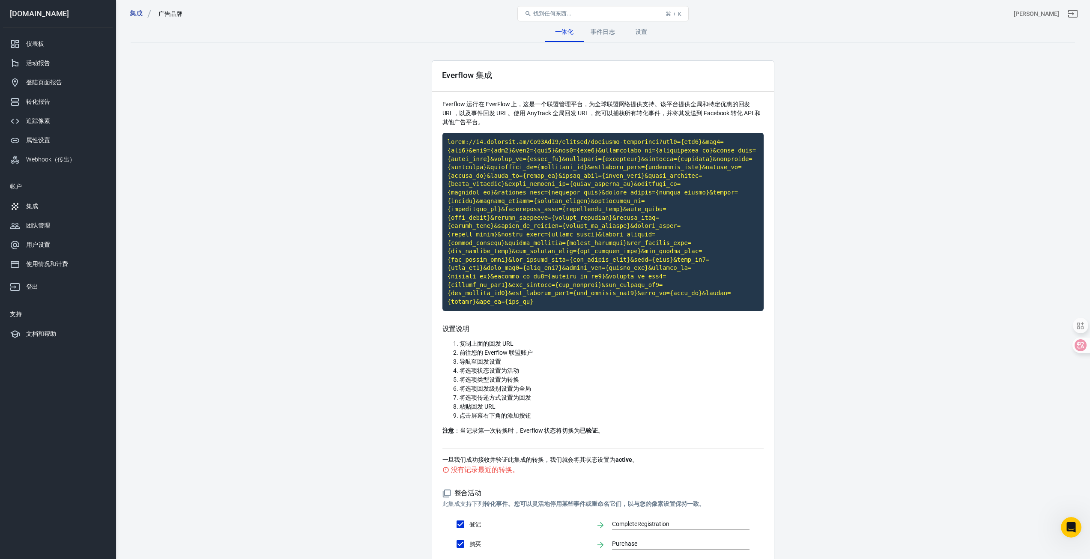
click at [490, 109] on p "Everflow 运行在 EverFlow 上，这是一个联盟管理平台，为全球联盟网络提供支持。该平台提供全局和特定优惠的回发 URL，以及事件回发 URL。使…" at bounding box center [602, 113] width 321 height 27
drag, startPoint x: 540, startPoint y: 106, endPoint x: 584, endPoint y: 107, distance: 44.5
click at [571, 107] on font "Everflow 运行在 EverFlow 上，这是一个联盟管理平台，为全球联盟网络提供支持。该平台提供全局和特定优惠的回发 URL，以及事件回发 URL。使…" at bounding box center [601, 113] width 318 height 25
drag, startPoint x: 619, startPoint y: 108, endPoint x: 674, endPoint y: 107, distance: 54.4
click at [654, 108] on font "Everflow 运行在 EverFlow 上，这是一个联盟管理平台，为全球联盟网络提供支持。该平台提供全局和特定优惠的回发 URL，以及事件回发 URL。使…" at bounding box center [601, 113] width 318 height 25
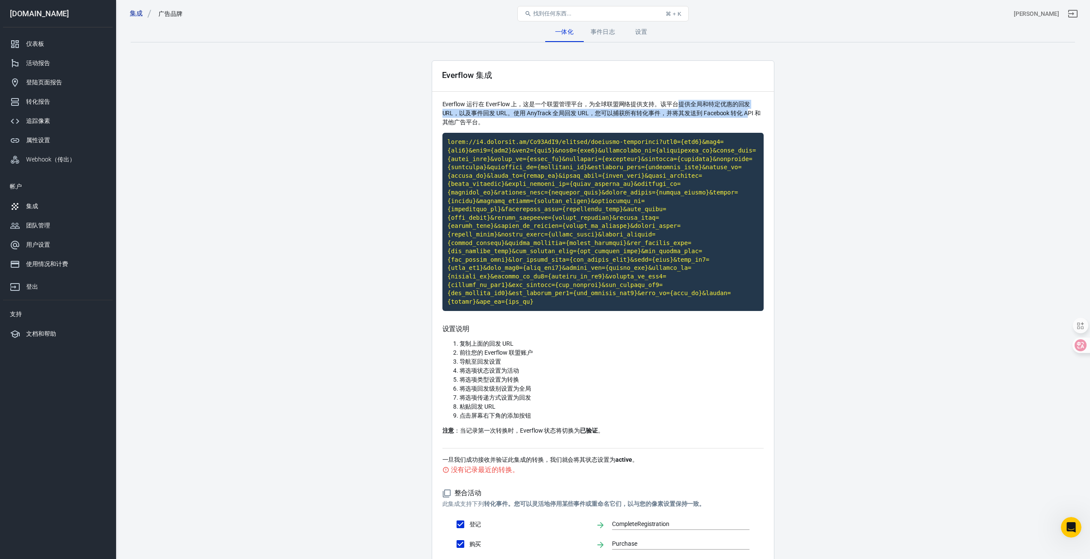
drag, startPoint x: 708, startPoint y: 109, endPoint x: 748, endPoint y: 110, distance: 40.3
click at [748, 110] on font "Everflow 运行在 EverFlow 上，这是一个联盟管理平台，为全球联盟网络提供支持。该平台提供全局和特定优惠的回发 URL，以及事件回发 URL。使…" at bounding box center [601, 113] width 318 height 25
click at [580, 118] on p "Everflow 运行在 EverFlow 上，这是一个联盟管理平台，为全球联盟网络提供支持。该平台提供全局和特定优惠的回发 URL，以及事件回发 URL。使…" at bounding box center [602, 113] width 321 height 27
drag, startPoint x: 696, startPoint y: 110, endPoint x: 731, endPoint y: 111, distance: 35.6
click at [731, 111] on p "Everflow 运行在 EverFlow 上，这是一个联盟管理平台，为全球联盟网络提供支持。该平台提供全局和特定优惠的回发 URL，以及事件回发 URL。使…" at bounding box center [602, 113] width 321 height 27
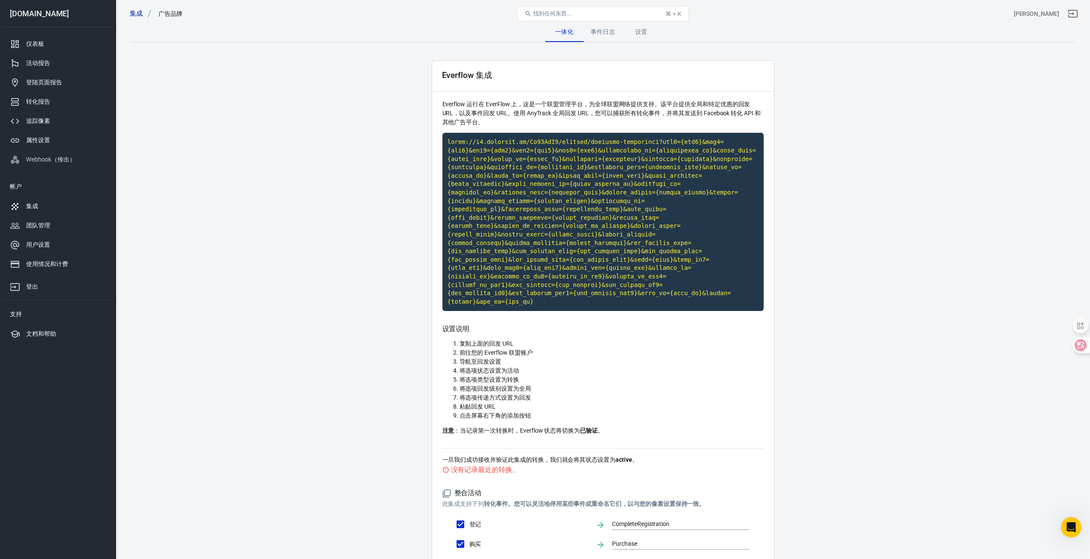
click at [741, 114] on font "Everflow 运行在 EverFlow 上，这是一个联盟管理平台，为全球联盟网络提供支持。该平台提供全局和特定优惠的回发 URL，以及事件回发 URL。使…" at bounding box center [601, 113] width 318 height 25
click at [721, 110] on font "Everflow 运行在 EverFlow 上，这是一个联盟管理平台，为全球联盟网络提供支持。该平台提供全局和特定优惠的回发 URL，以及事件回发 URL。使…" at bounding box center [601, 113] width 318 height 25
click at [644, 113] on font "Everflow 运行在 EverFlow 上，这是一个联盟管理平台，为全球联盟网络提供支持。该平台提供全局和特定优惠的回发 URL，以及事件回发 URL。使…" at bounding box center [601, 113] width 318 height 25
click at [598, 203] on code "点击复制" at bounding box center [602, 222] width 321 height 178
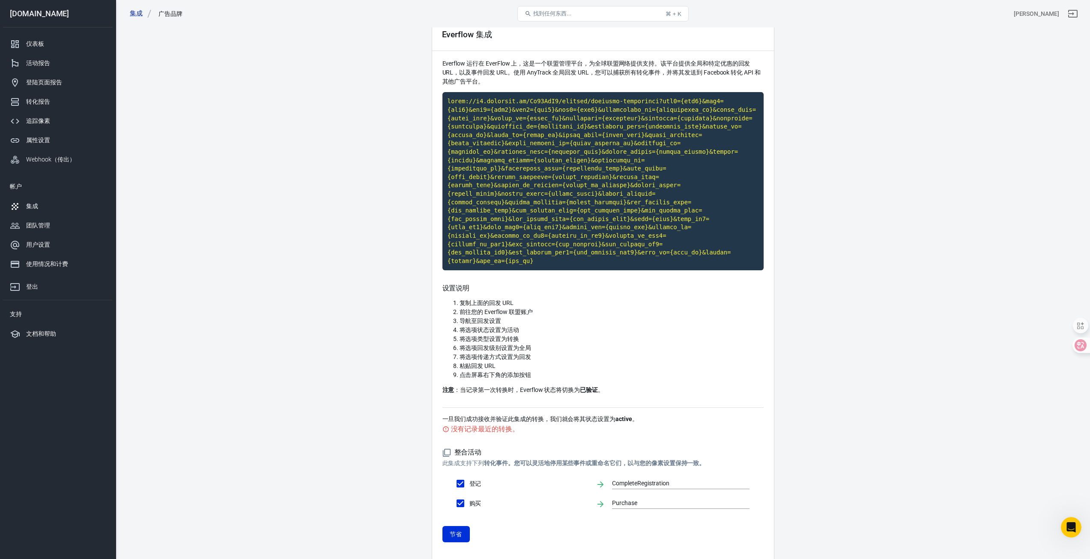
scroll to position [43, 0]
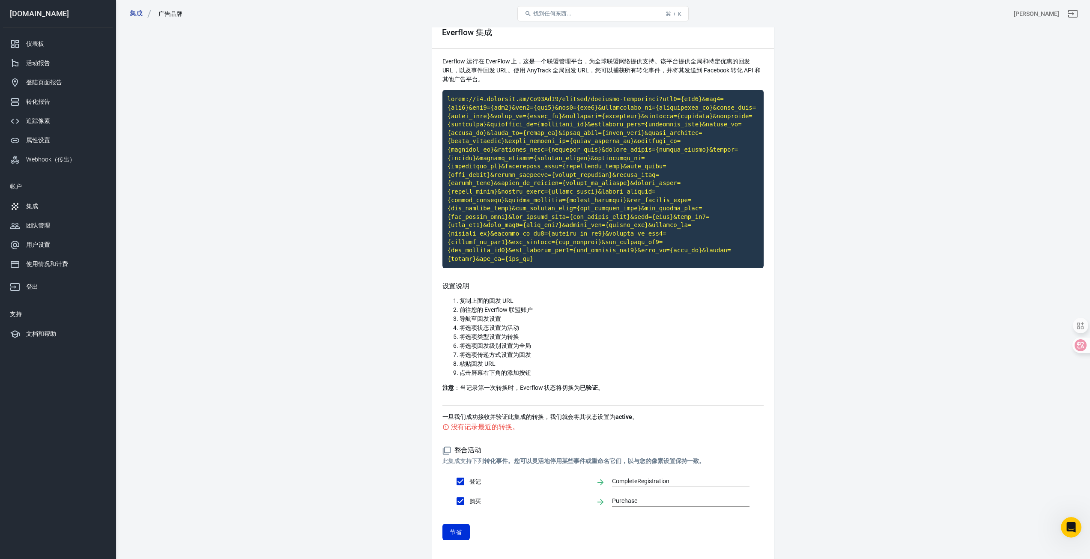
drag, startPoint x: 817, startPoint y: 358, endPoint x: 815, endPoint y: 387, distance: 28.7
click at [815, 387] on main "一体化 事件日志 设置 Everflow 集成 Everflow 运行在 EverFlow 上，这是一个联盟管理平台，为全球联盟网络提供支持。该平台提供全局和…" at bounding box center [603, 272] width 944 height 586
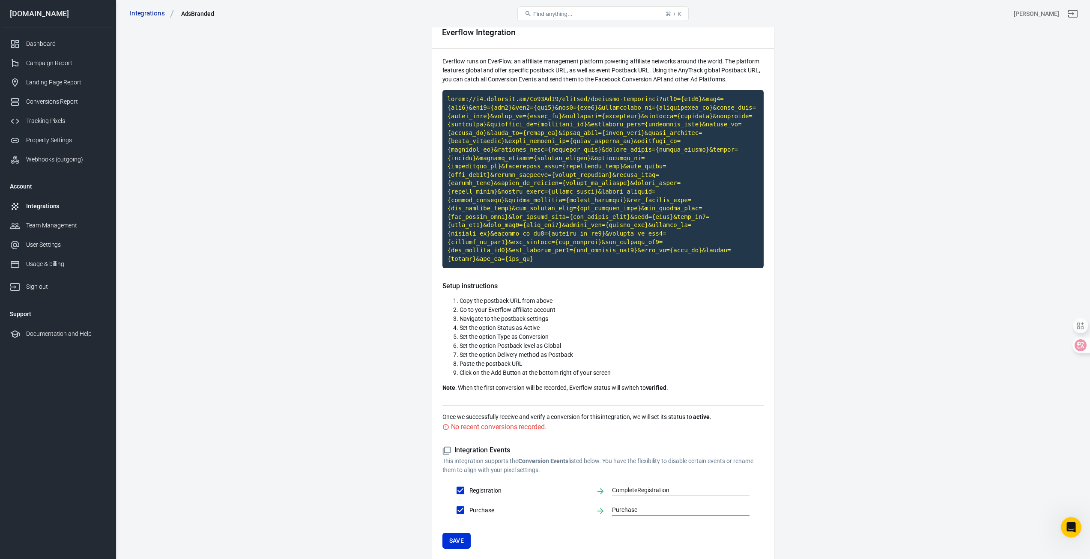
scroll to position [1105, 0]
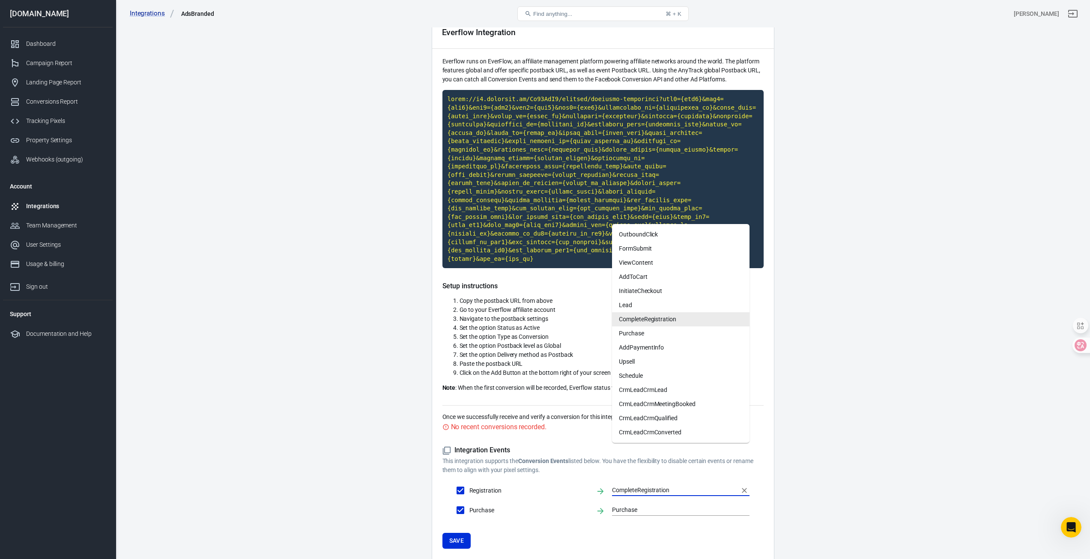
click at [661, 485] on input "CompleteRegistration" at bounding box center [674, 490] width 125 height 11
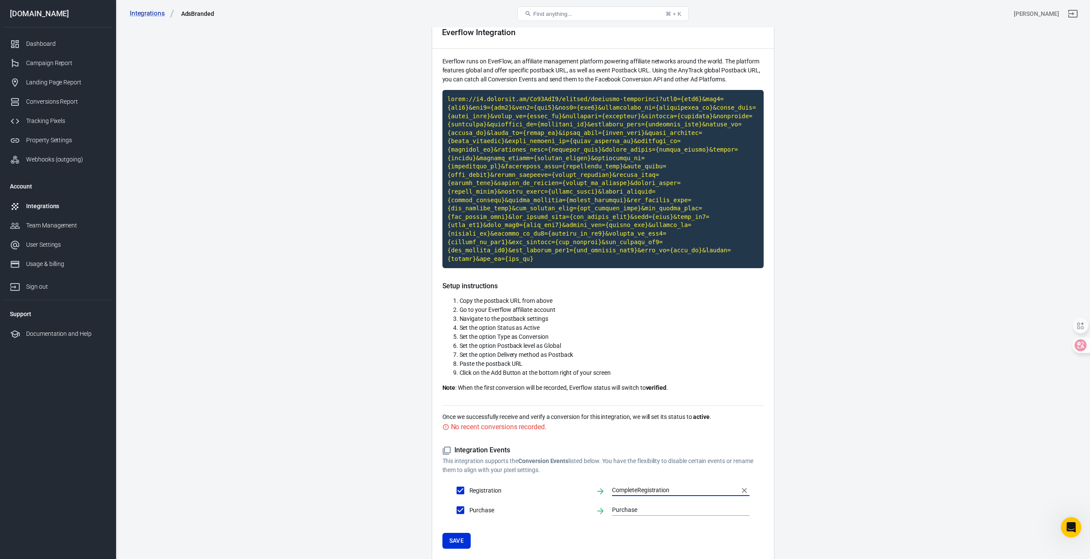
click at [659, 485] on input "CompleteRegistration" at bounding box center [674, 490] width 125 height 11
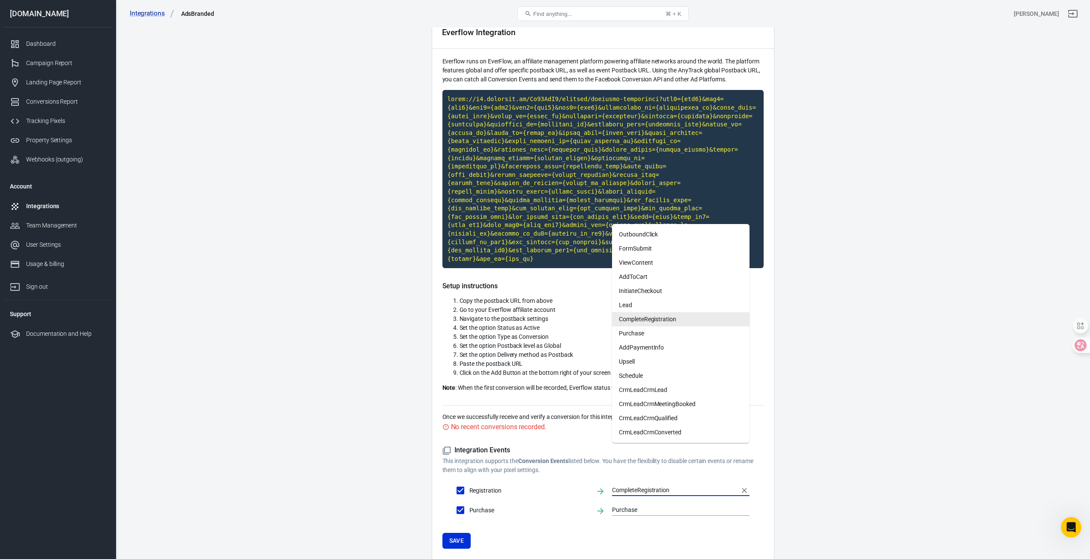
click at [659, 485] on input "CompleteRegistration" at bounding box center [674, 490] width 125 height 11
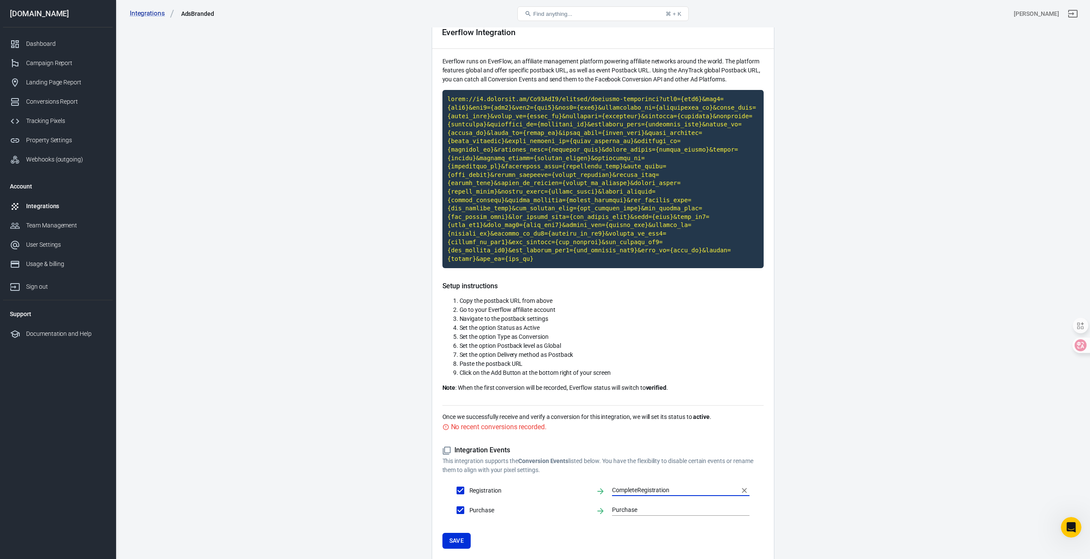
click at [883, 376] on main "Integration Events Log Settings Everflow Integration Everflow runs on EverFlow,…" at bounding box center [603, 276] width 944 height 594
click at [461, 481] on input "Registration" at bounding box center [460, 490] width 18 height 18
checkbox input "false"
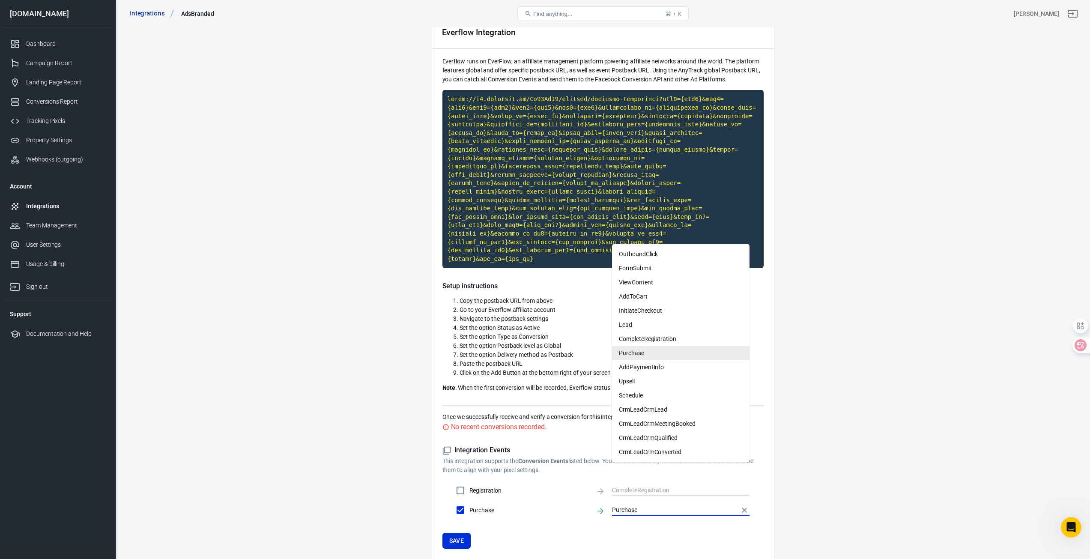
click at [628, 504] on input "Purchase" at bounding box center [674, 509] width 125 height 11
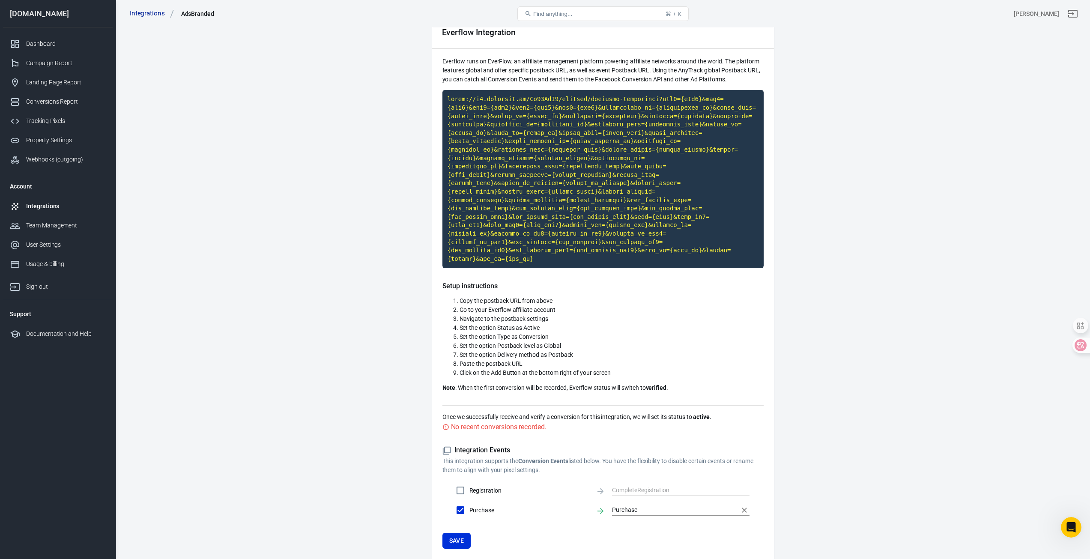
click at [623, 504] on input "Purchase" at bounding box center [674, 509] width 125 height 11
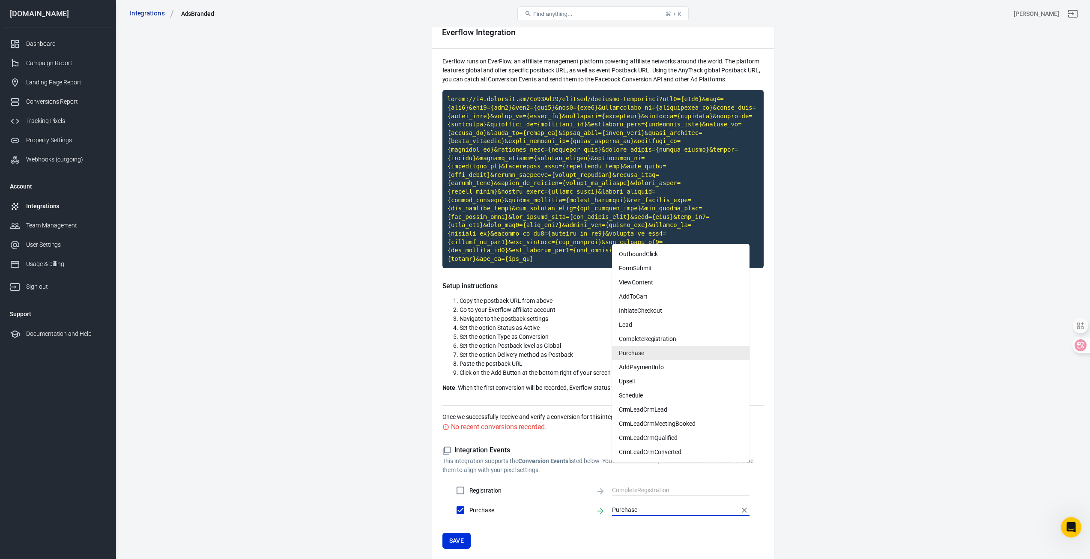
drag, startPoint x: 623, startPoint y: 467, endPoint x: 611, endPoint y: 420, distance: 48.3
click at [623, 504] on input "Purchase" at bounding box center [674, 509] width 125 height 11
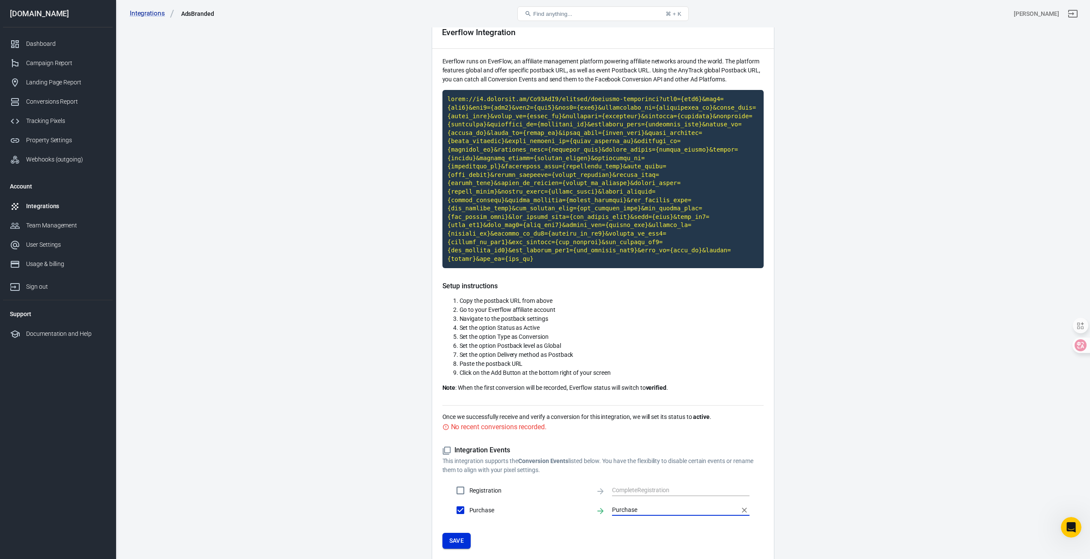
click at [459, 533] on button "Save" at bounding box center [456, 541] width 29 height 16
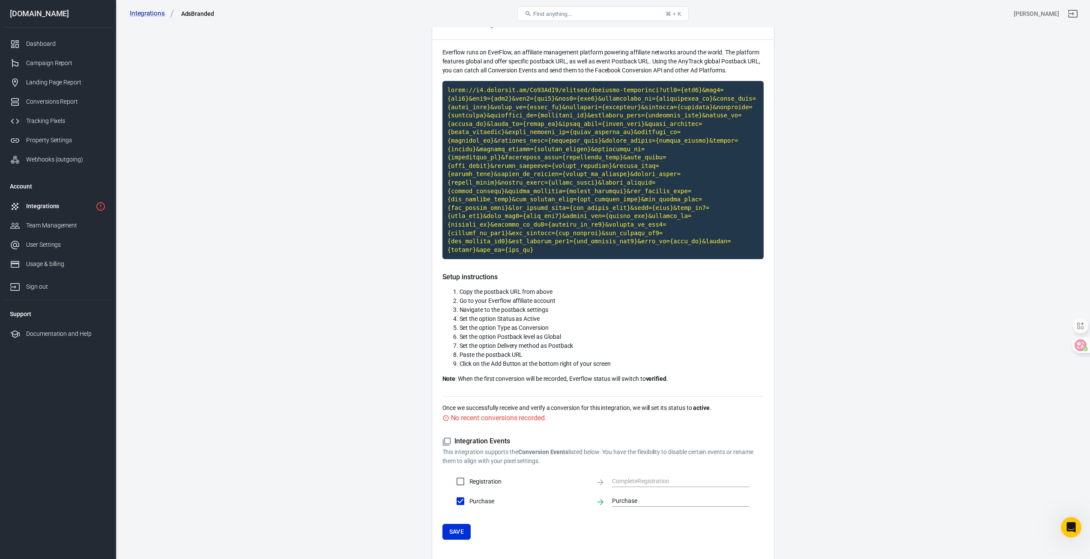
click at [712, 359] on li "Click on the Add Button at the bottom right of your screen" at bounding box center [611, 363] width 304 height 9
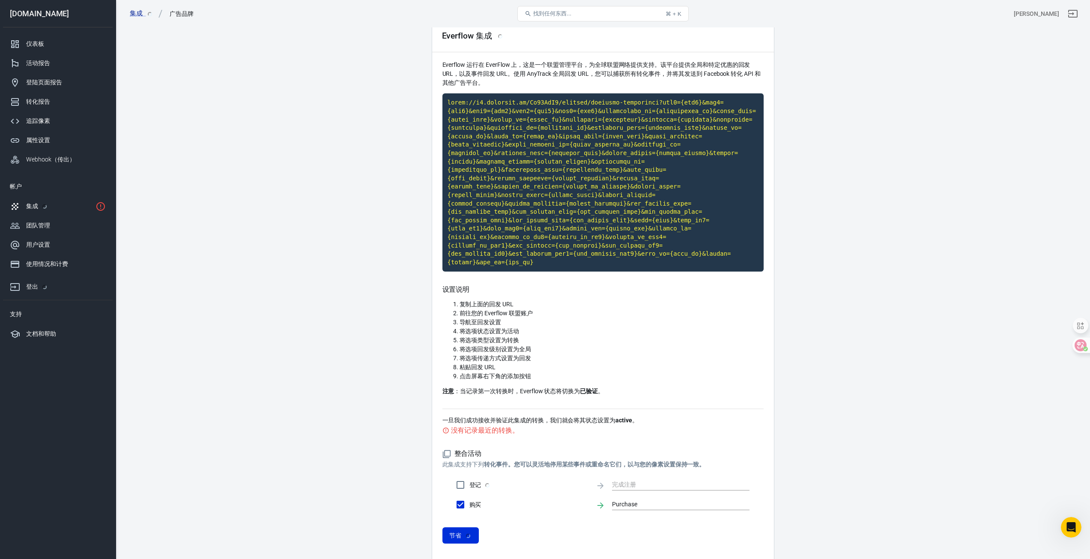
scroll to position [43, 0]
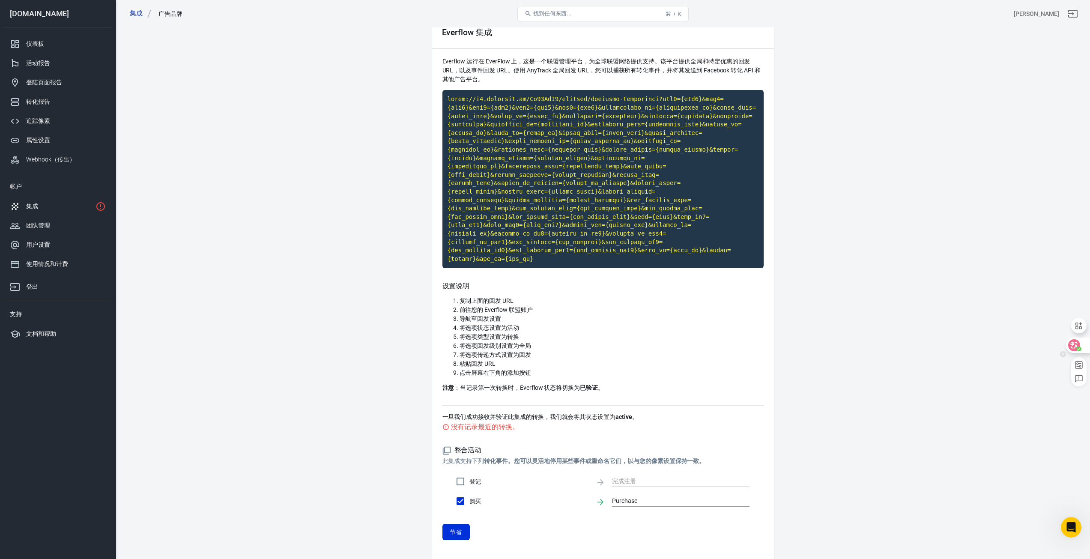
click at [1068, 343] on icon at bounding box center [1074, 345] width 12 height 12
drag, startPoint x: 1004, startPoint y: 65, endPoint x: 1011, endPoint y: 18, distance: 47.6
click at [1004, 64] on main "一体化 事件日志 设置 Everflow 集成 Everflow 运行在 EverFlow 上，这是一个联盟管理平台，为全球联盟网络提供支持。该平台提供全局和…" at bounding box center [603, 272] width 944 height 586
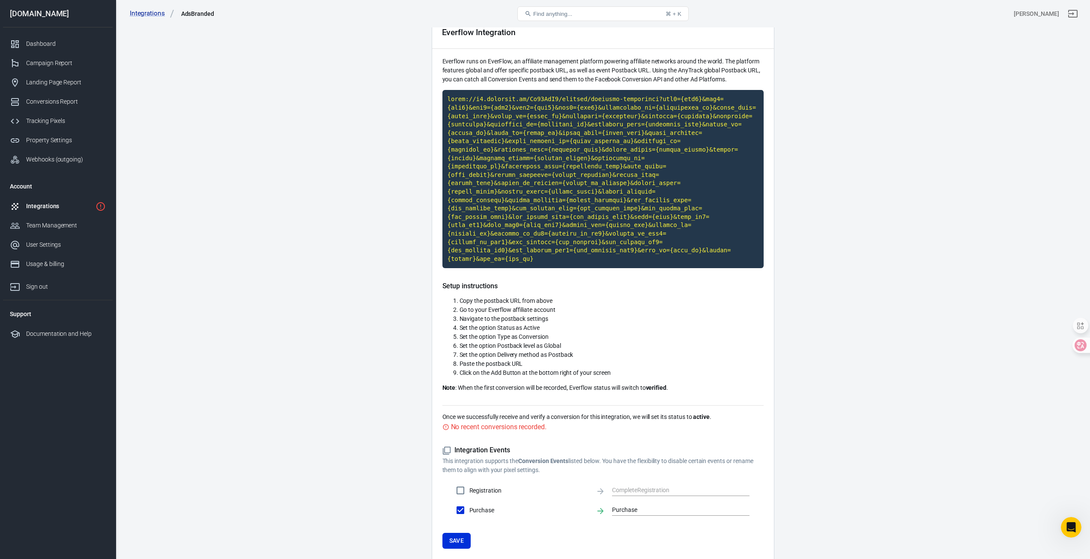
click at [458, 533] on button "Save" at bounding box center [456, 541] width 29 height 16
click at [99, 209] on icon "1 networks not verified yet" at bounding box center [100, 206] width 9 height 9
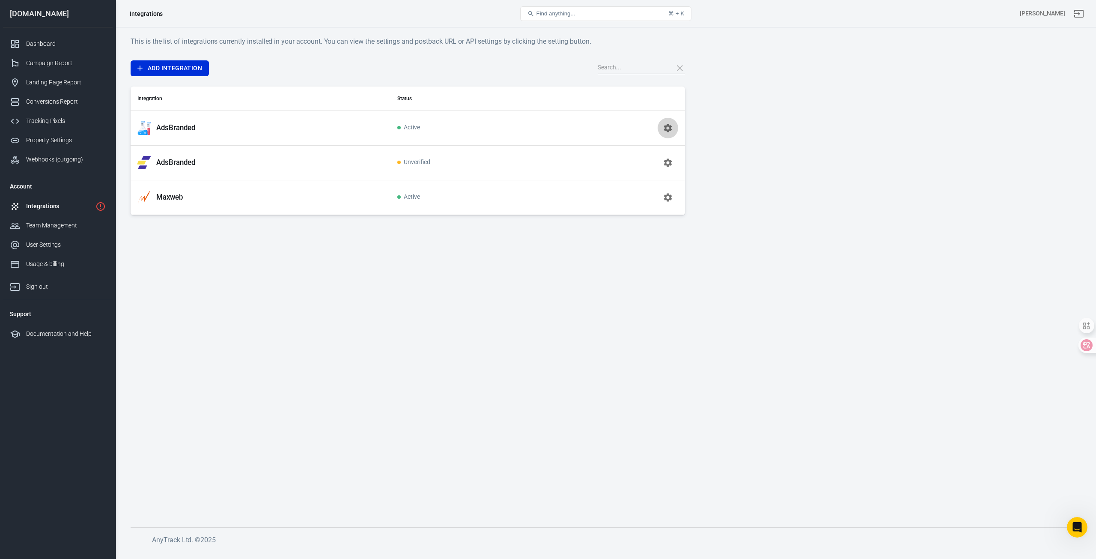
click at [668, 128] on icon "button" at bounding box center [668, 128] width 10 height 10
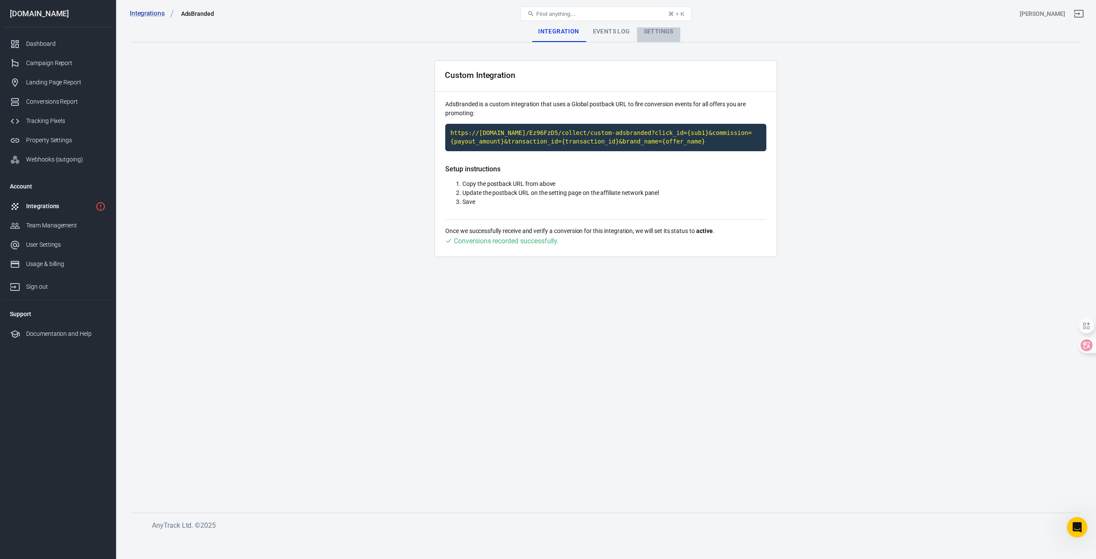
click at [659, 34] on div "Settings" at bounding box center [658, 31] width 43 height 21
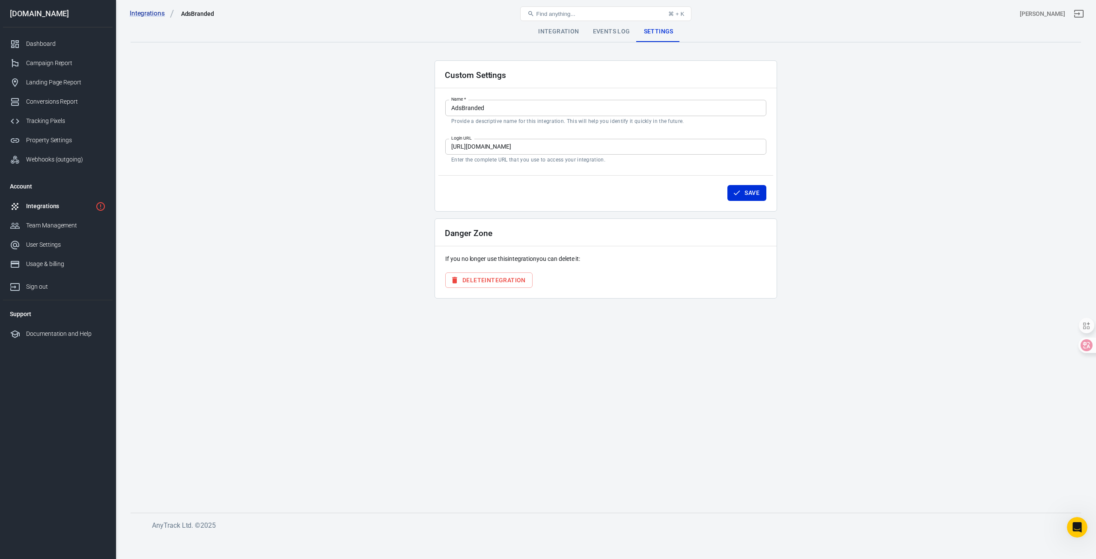
click at [507, 276] on button "Delete Integration" at bounding box center [488, 280] width 87 height 16
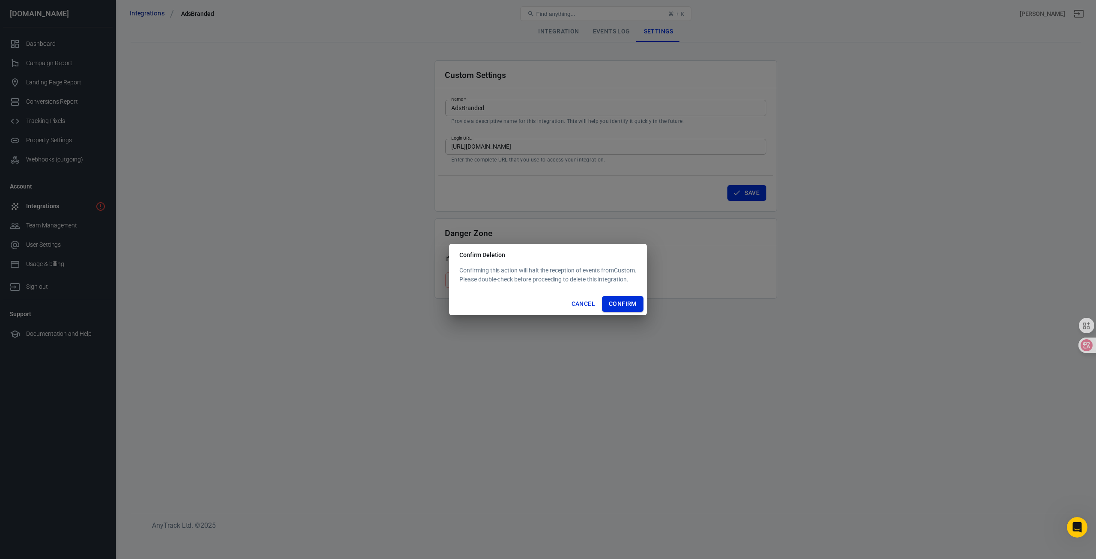
click at [626, 299] on button "Confirm" at bounding box center [623, 304] width 42 height 16
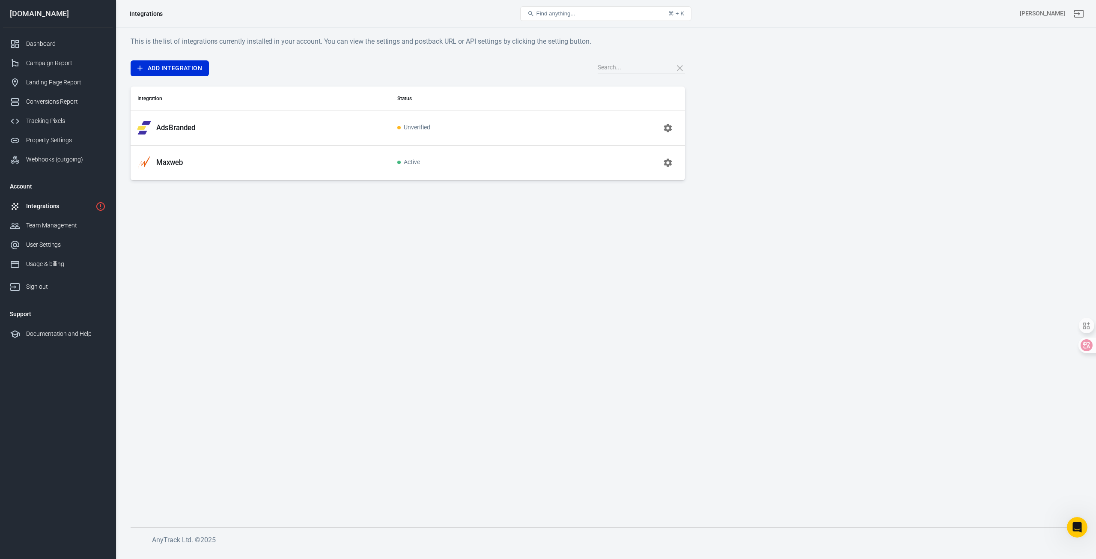
click at [94, 206] on link "Integrations" at bounding box center [58, 206] width 110 height 19
click at [673, 131] on icon "button" at bounding box center [668, 128] width 10 height 10
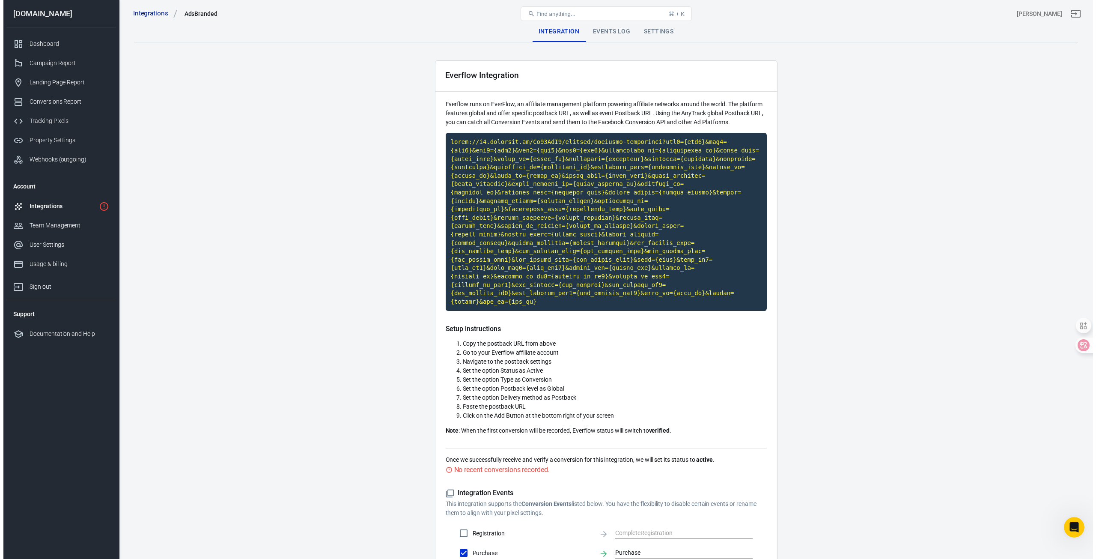
scroll to position [903, 0]
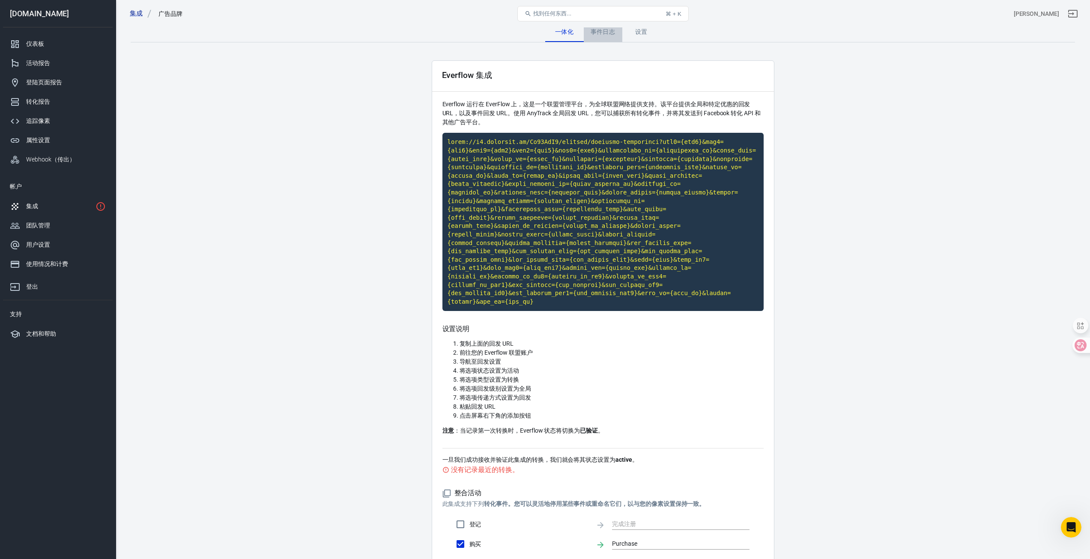
click at [609, 33] on font "事件日志" at bounding box center [602, 31] width 25 height 7
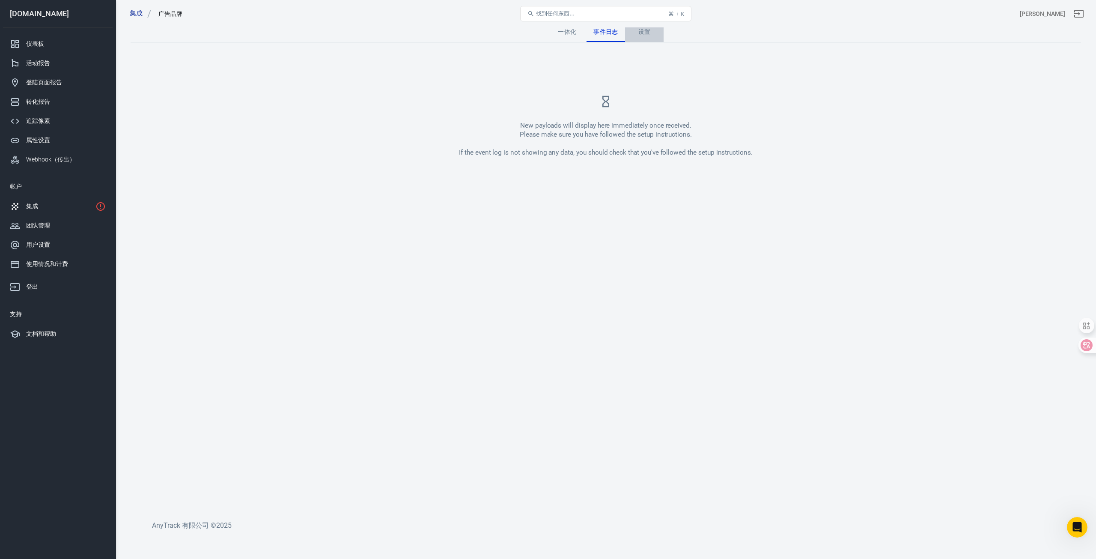
click at [642, 31] on font "设置" at bounding box center [644, 31] width 12 height 7
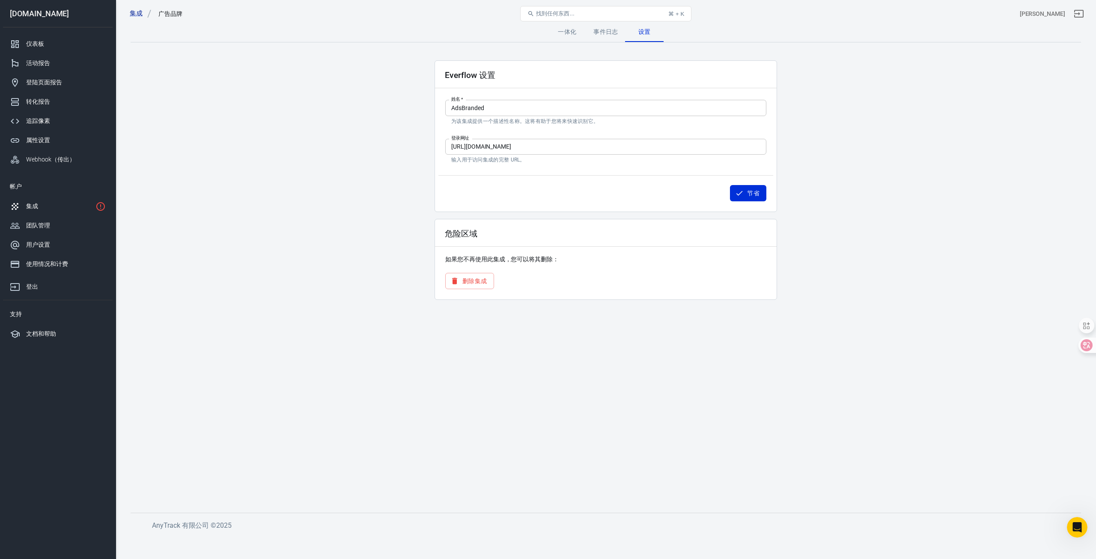
click at [566, 30] on font "一体化" at bounding box center [567, 31] width 18 height 7
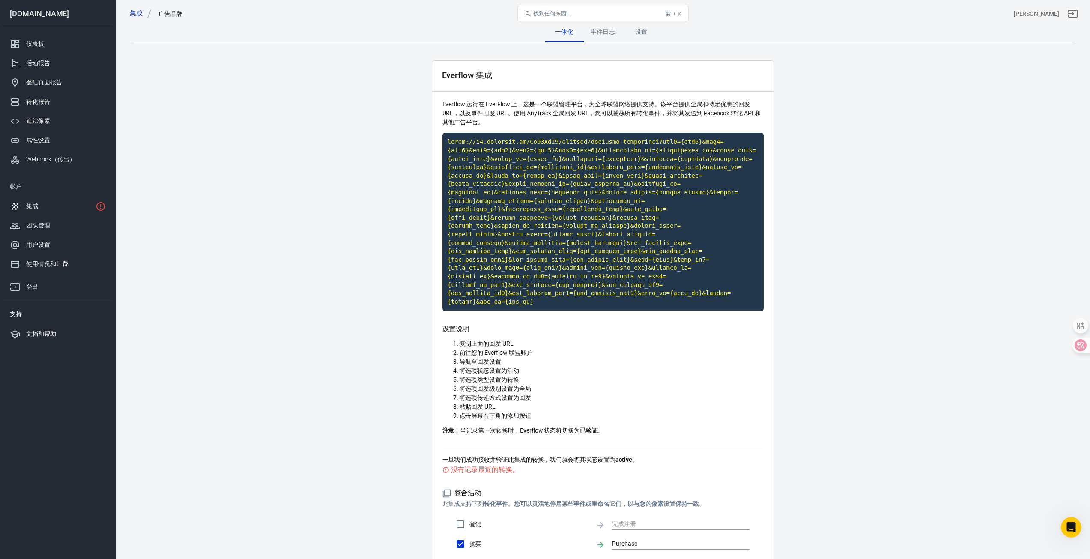
click at [43, 201] on link "集成" at bounding box center [58, 206] width 110 height 19
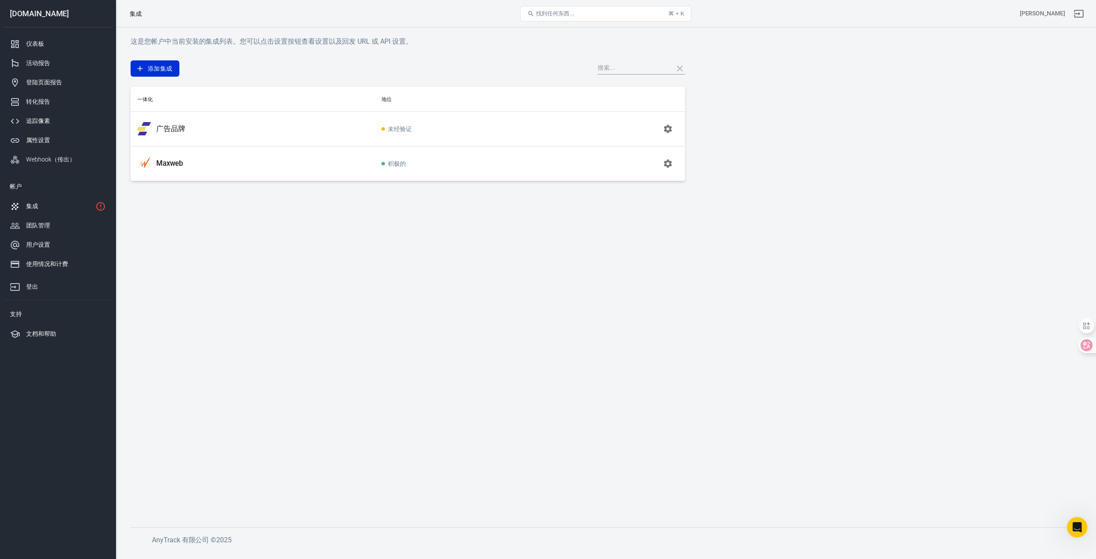
click at [277, 120] on td "广告品牌" at bounding box center [253, 128] width 244 height 35
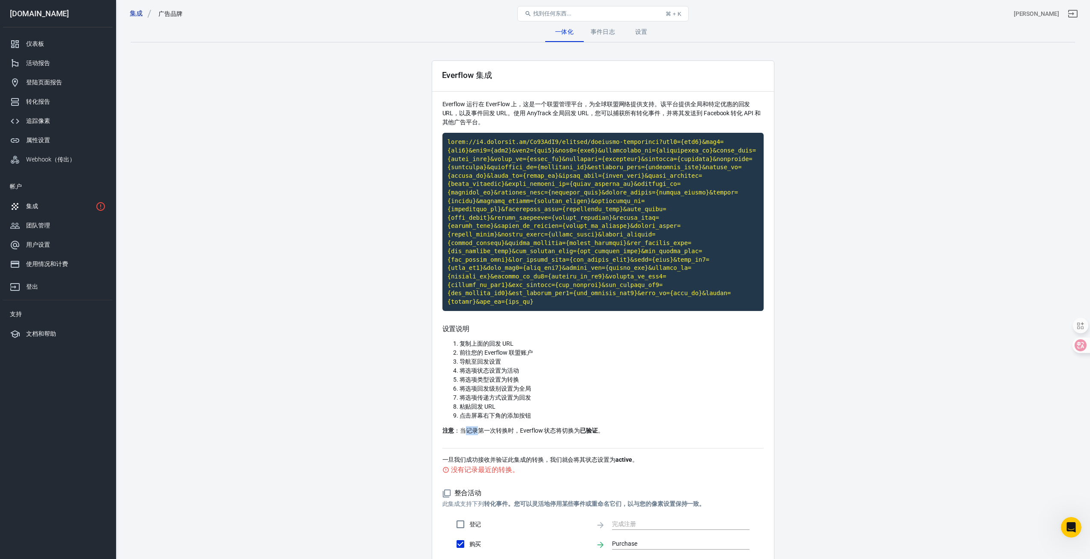
drag, startPoint x: 463, startPoint y: 387, endPoint x: 475, endPoint y: 392, distance: 12.7
click at [475, 427] on font "：当记录第一次转换时，Everflow 状态将切换为" at bounding box center [517, 430] width 126 height 7
click at [489, 426] on p "注意 ：当记录第一次转换时，Everflow 状态将切换为 已验证 。" at bounding box center [602, 430] width 321 height 9
drag, startPoint x: 460, startPoint y: 391, endPoint x: 507, endPoint y: 393, distance: 46.7
click at [502, 393] on div "设置说明 复制上面的回发 URL 前往您的 Everflow 联盟账户 导航至回发设置 将选项状态设置为活动 将选项类型设置为转换 将选项回发级别设置为全局 …" at bounding box center [602, 386] width 321 height 123
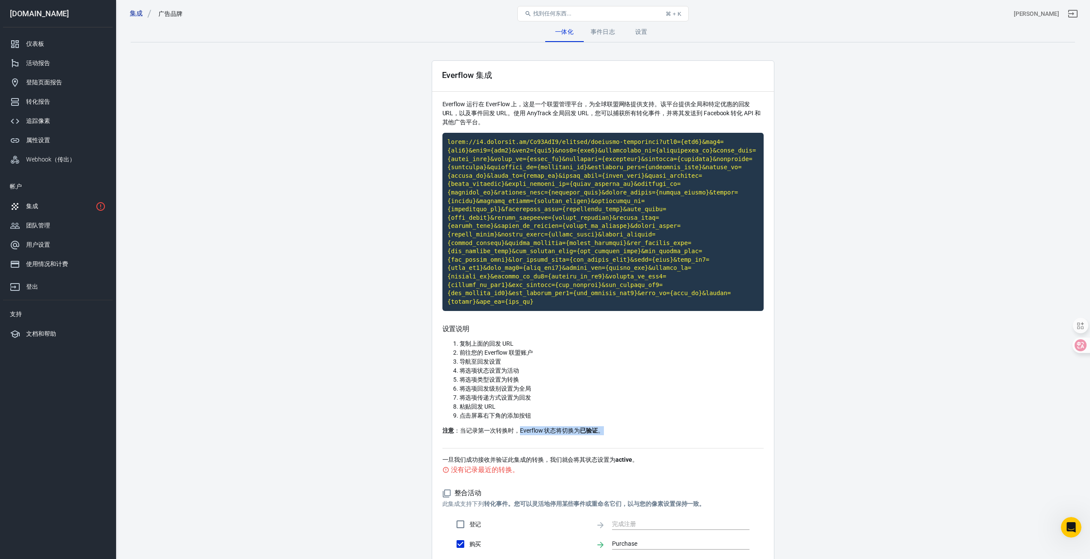
drag, startPoint x: 520, startPoint y: 393, endPoint x: 632, endPoint y: 390, distance: 112.2
click at [618, 426] on p "注意 ：当记录第一次转换时，Everflow 状态将切换为 已验证 。" at bounding box center [602, 430] width 321 height 9
click at [636, 426] on p "注意 ：当记录第一次转换时，Everflow 状态将切换为 已验证 。" at bounding box center [602, 430] width 321 height 9
click at [53, 206] on div "集成" at bounding box center [59, 206] width 66 height 9
